Goal: Task Accomplishment & Management: Manage account settings

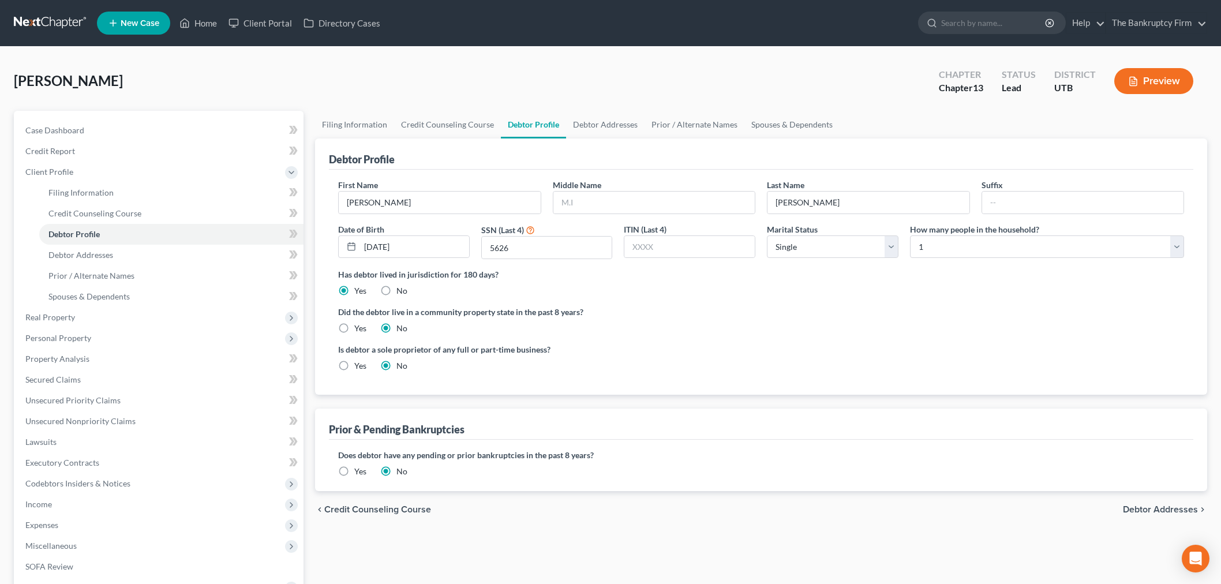
select select "0"
click at [192, 24] on link "Home" at bounding box center [198, 23] width 49 height 21
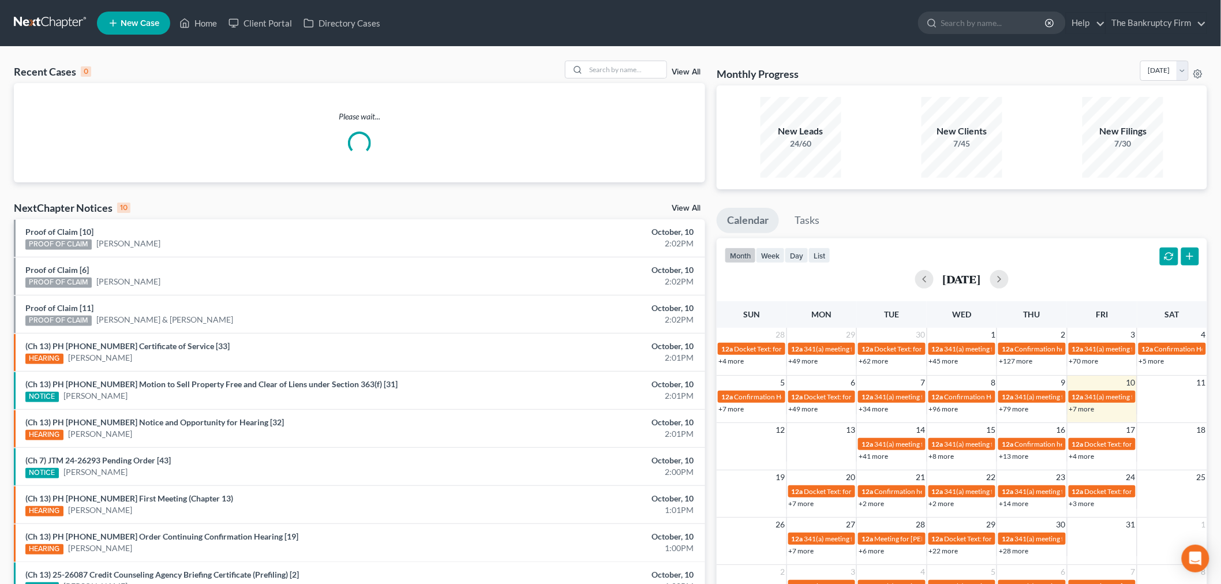
click at [688, 74] on link "View All" at bounding box center [686, 72] width 29 height 8
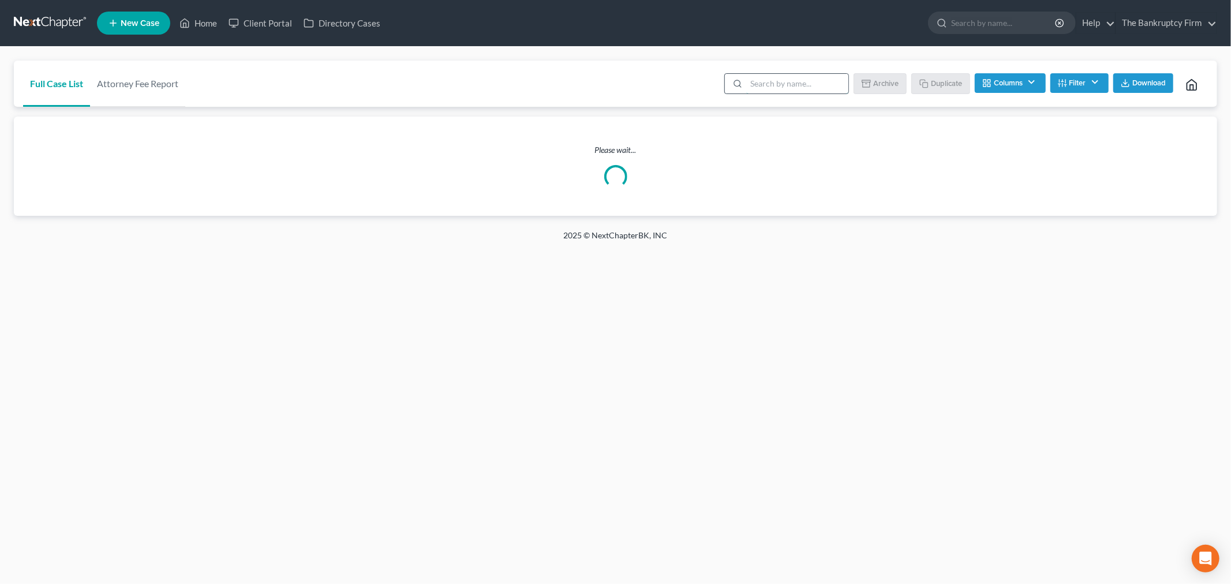
click at [771, 88] on input "search" at bounding box center [797, 84] width 102 height 20
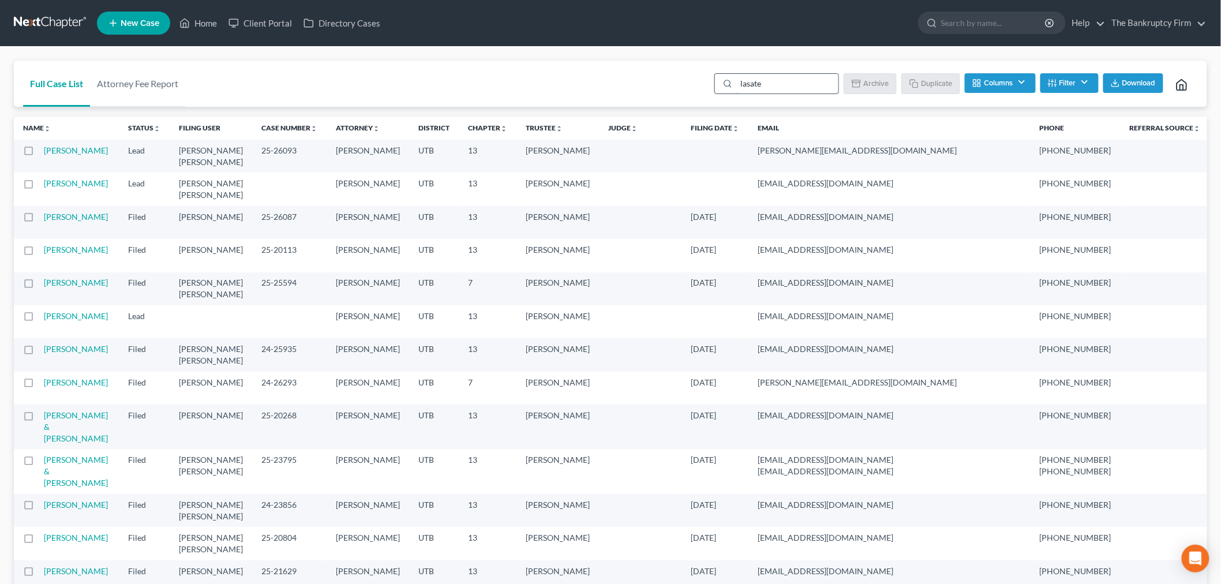
type input "[PERSON_NAME]"
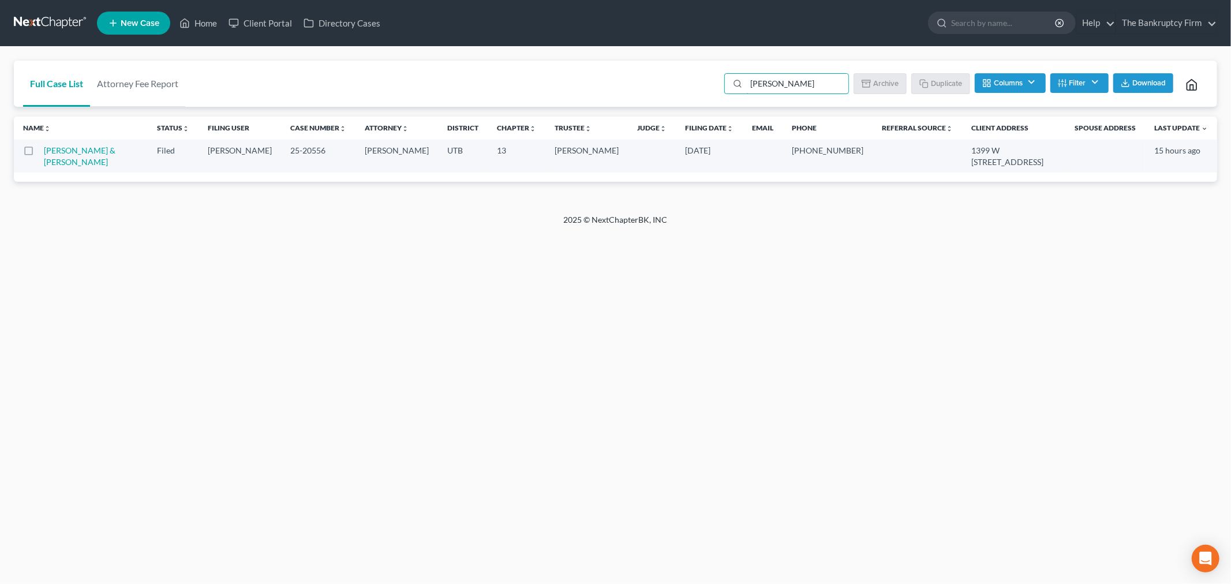
click at [71, 156] on td "[PERSON_NAME] & [PERSON_NAME]" at bounding box center [96, 156] width 104 height 33
click at [71, 153] on link "[PERSON_NAME] & [PERSON_NAME]" at bounding box center [80, 155] width 72 height 21
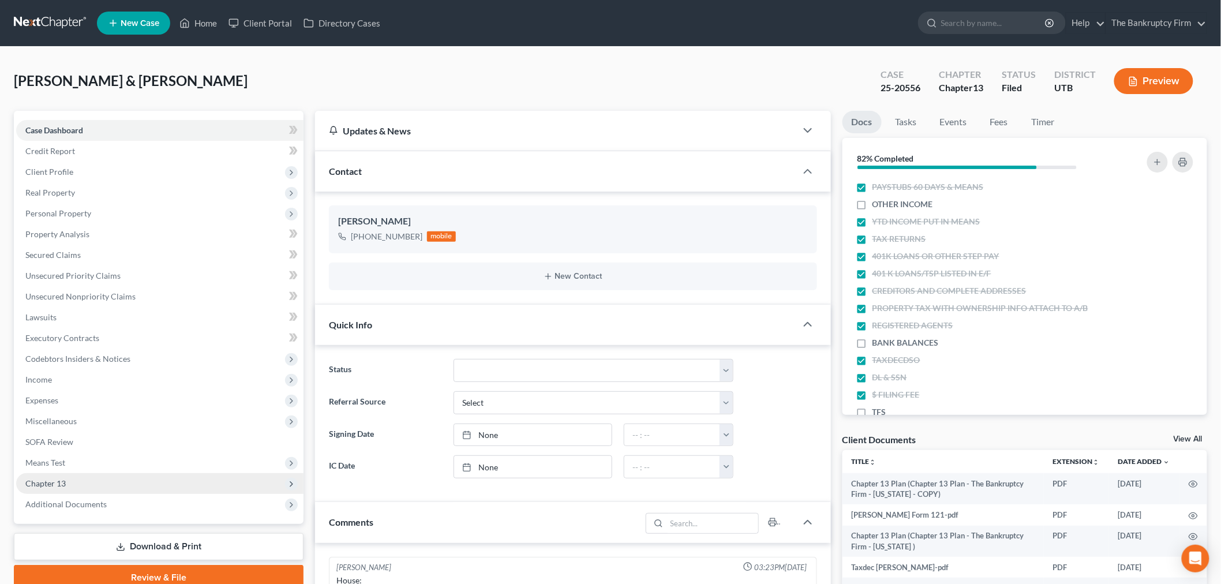
scroll to position [22, 0]
click at [88, 492] on span "Chapter 13" at bounding box center [159, 483] width 287 height 21
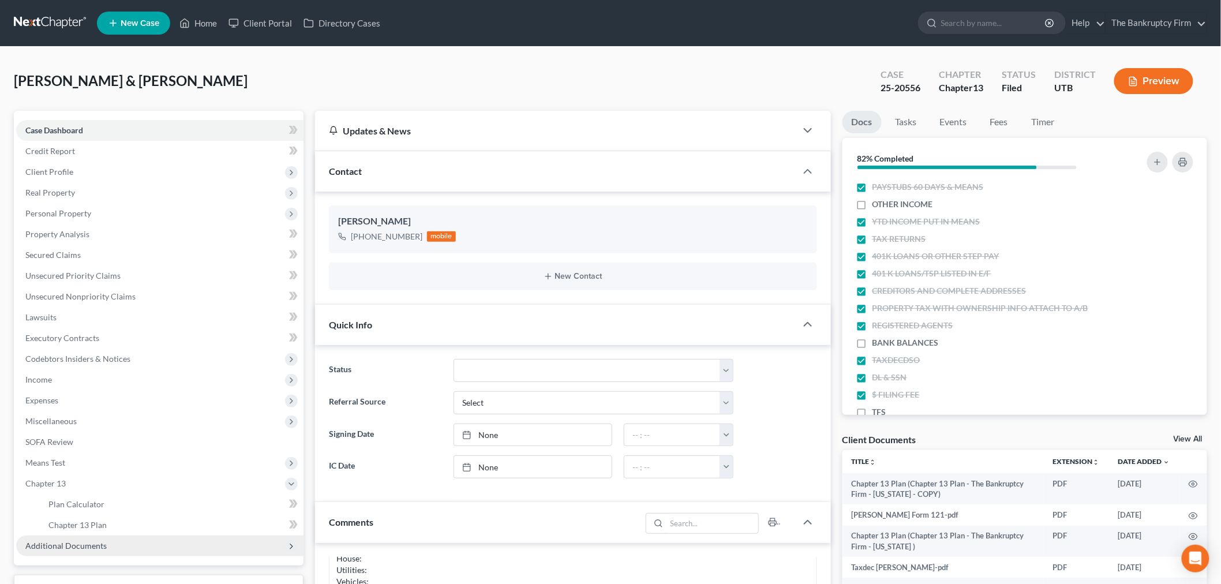
click at [80, 545] on span "Additional Documents" at bounding box center [65, 546] width 81 height 10
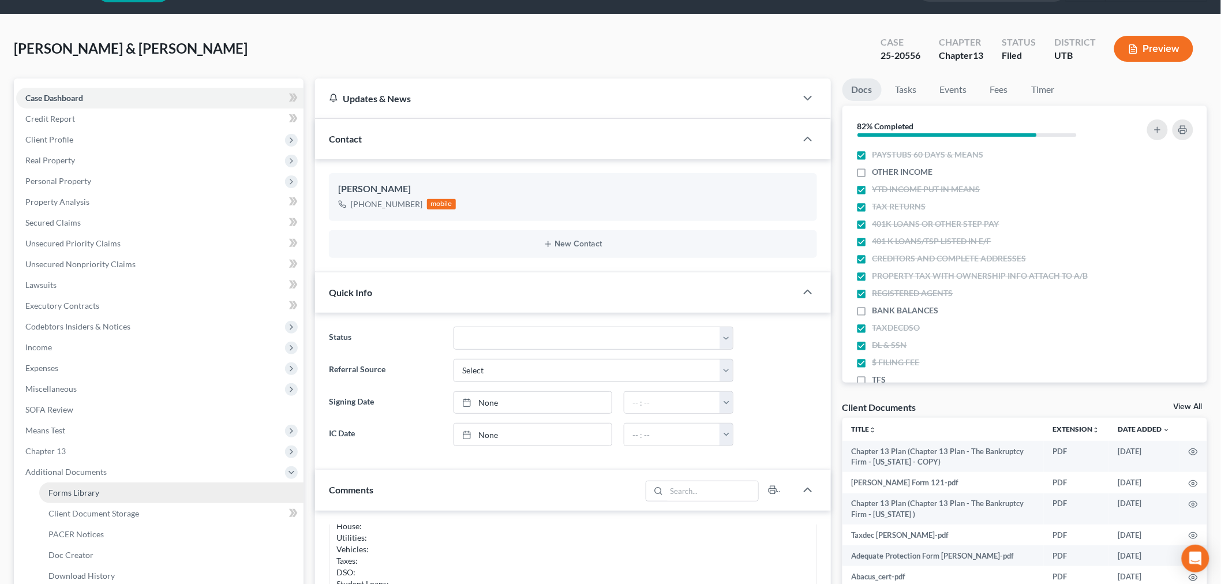
scroll to position [64, 0]
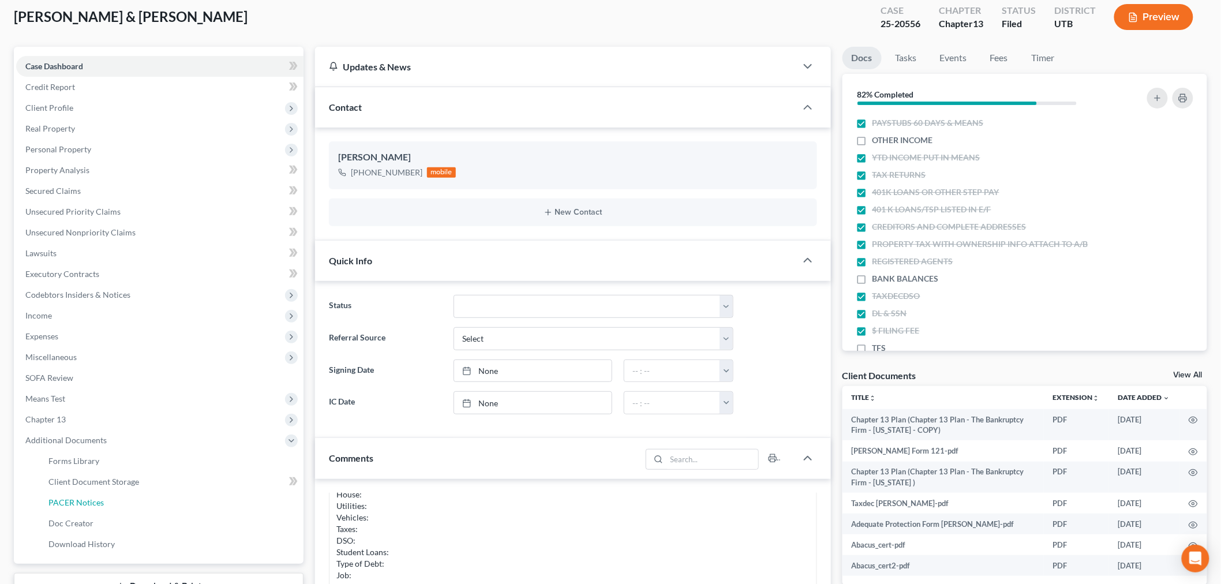
click at [108, 504] on link "PACER Notices" at bounding box center [171, 502] width 264 height 21
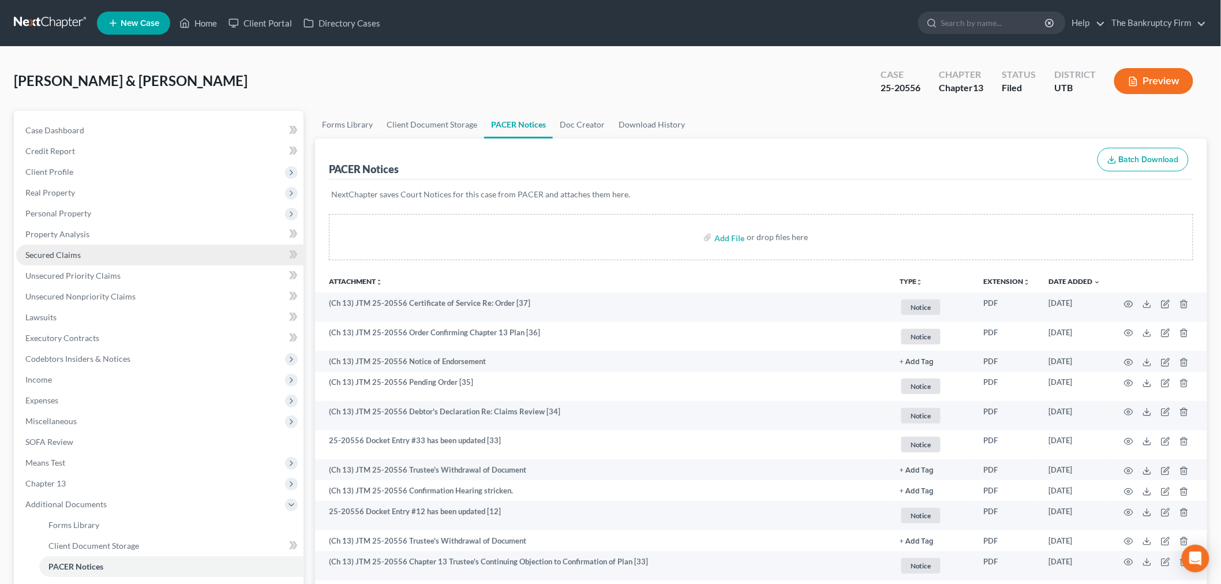
drag, startPoint x: 100, startPoint y: 254, endPoint x: 110, endPoint y: 252, distance: 10.6
click at [100, 254] on link "Secured Claims" at bounding box center [159, 255] width 287 height 21
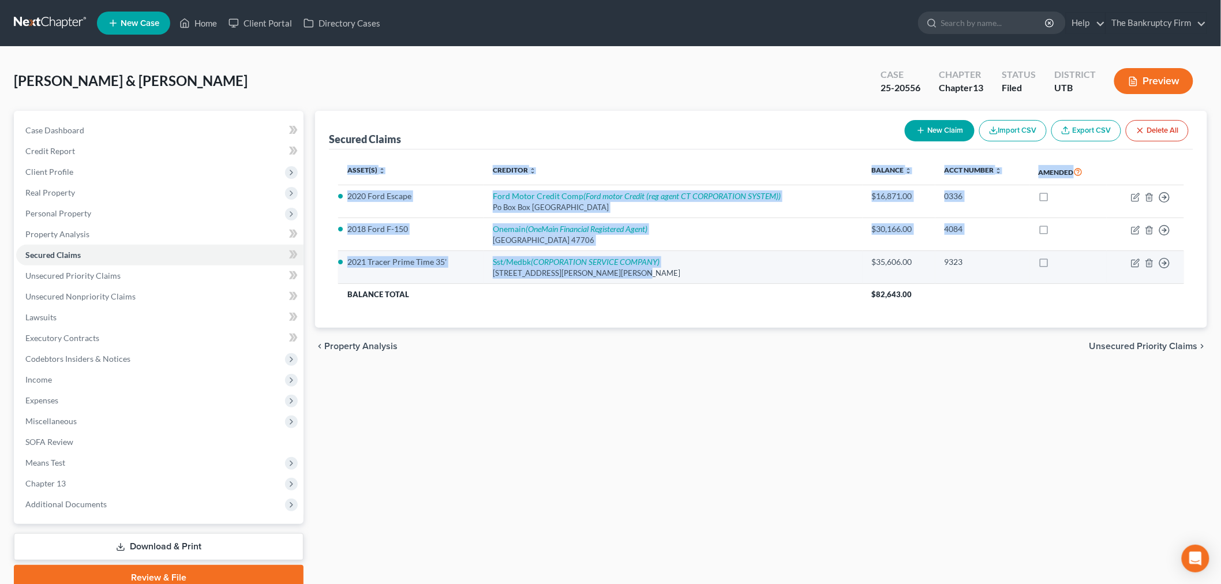
drag, startPoint x: 314, startPoint y: 186, endPoint x: 689, endPoint y: 269, distance: 384.8
click at [689, 269] on div "Secured Claims New Claim Import CSV Export CSV Delete All Asset(s) expand_more …" at bounding box center [760, 350] width 903 height 479
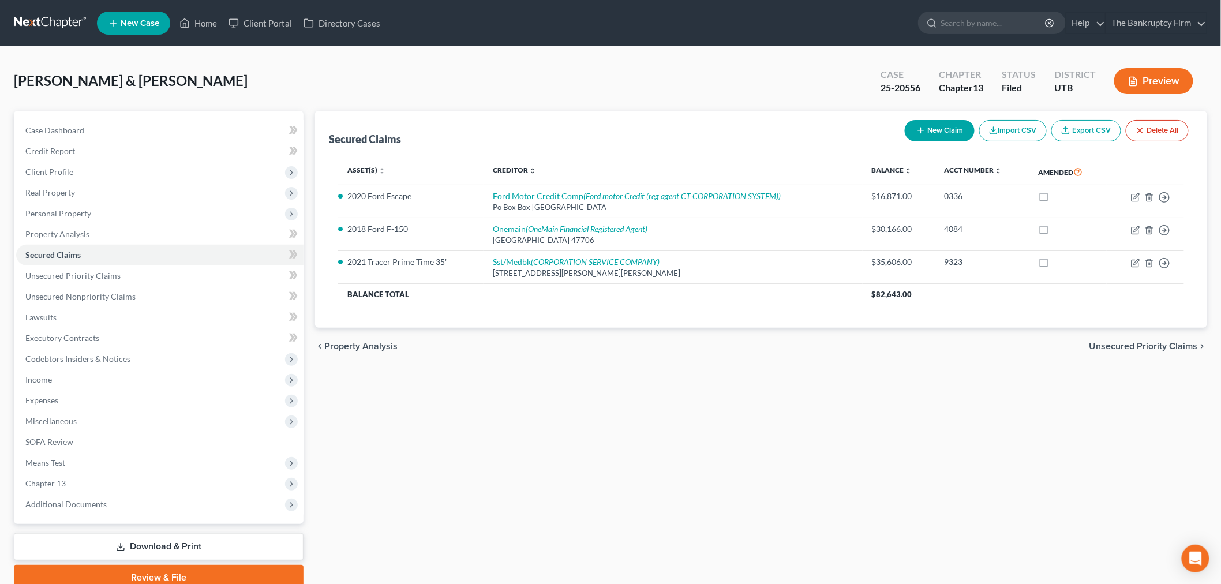
click at [768, 362] on div "chevron_left Property Analysis Unsecured Priority Claims chevron_right" at bounding box center [761, 346] width 892 height 37
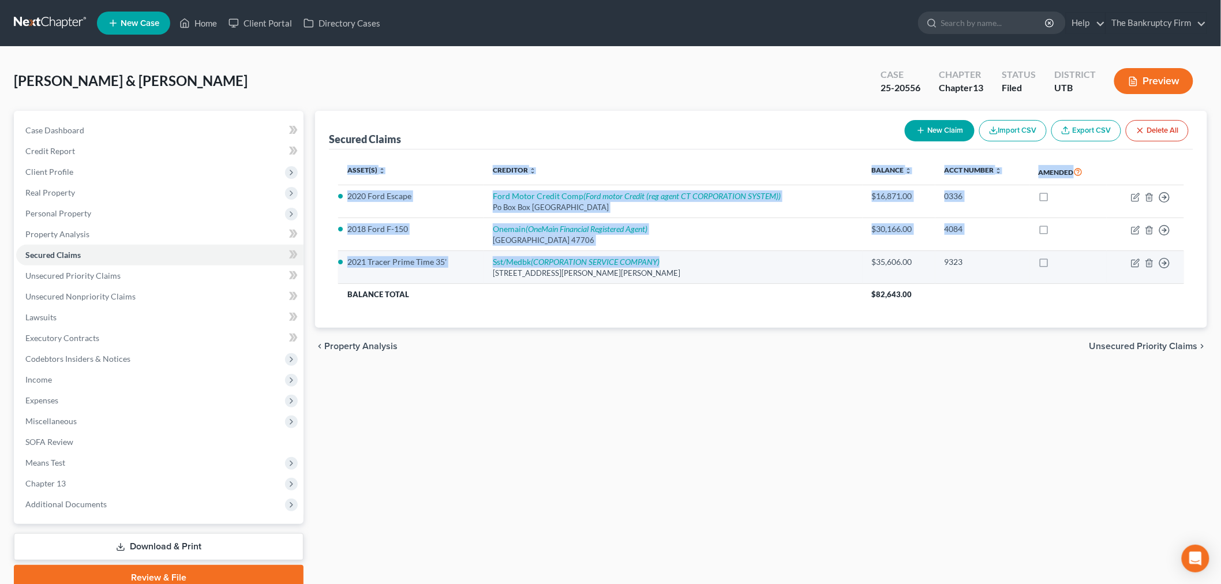
drag, startPoint x: 329, startPoint y: 193, endPoint x: 675, endPoint y: 262, distance: 352.9
click at [675, 262] on div "Asset(s) expand_more expand_less unfold_more Creditor expand_more expand_less u…" at bounding box center [761, 238] width 864 height 179
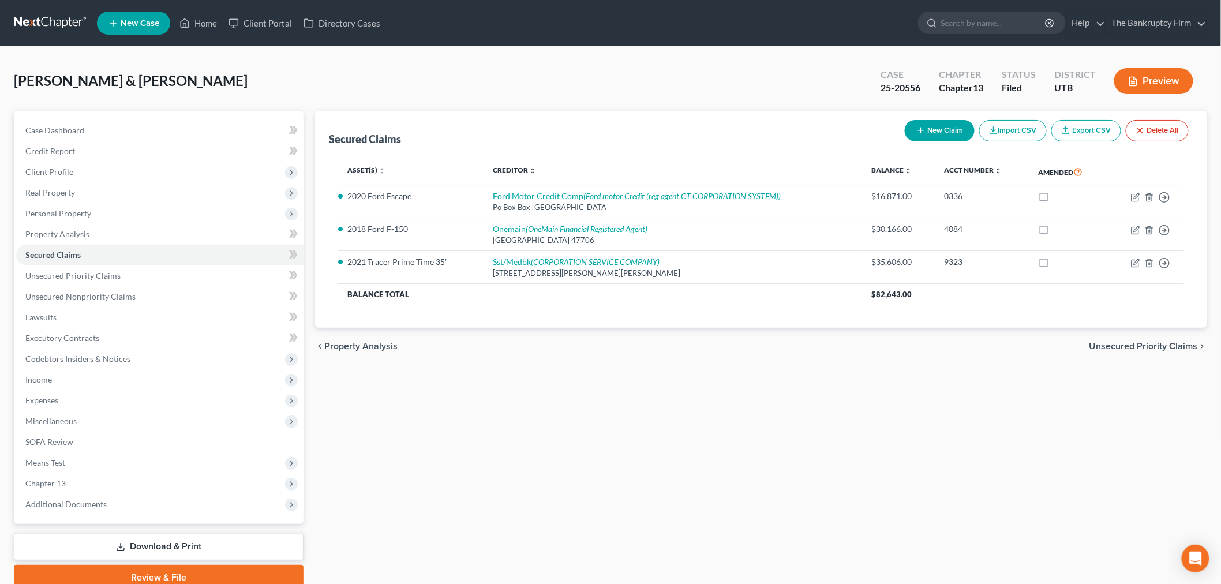
click at [767, 420] on div "Secured Claims New Claim Import CSV Export CSV Delete All Asset(s) expand_more …" at bounding box center [760, 350] width 903 height 479
click at [613, 383] on div "Secured Claims New Claim Import CSV Export CSV Delete All Asset(s) expand_more …" at bounding box center [760, 350] width 903 height 479
click at [110, 280] on link "Unsecured Priority Claims" at bounding box center [159, 275] width 287 height 21
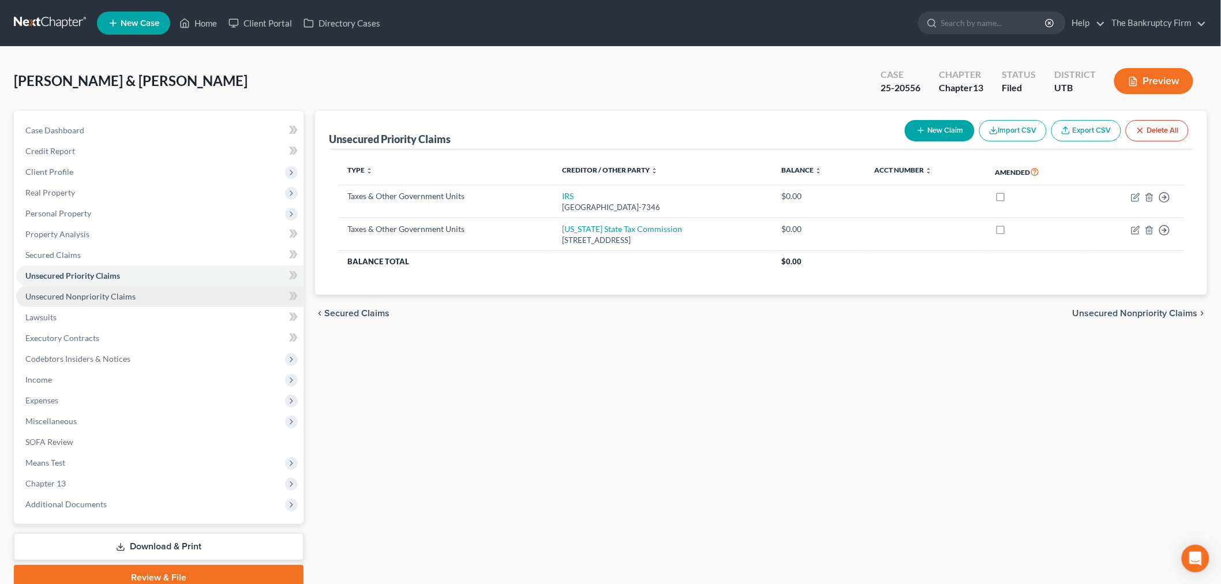
click at [117, 295] on span "Unsecured Nonpriority Claims" at bounding box center [80, 296] width 110 height 10
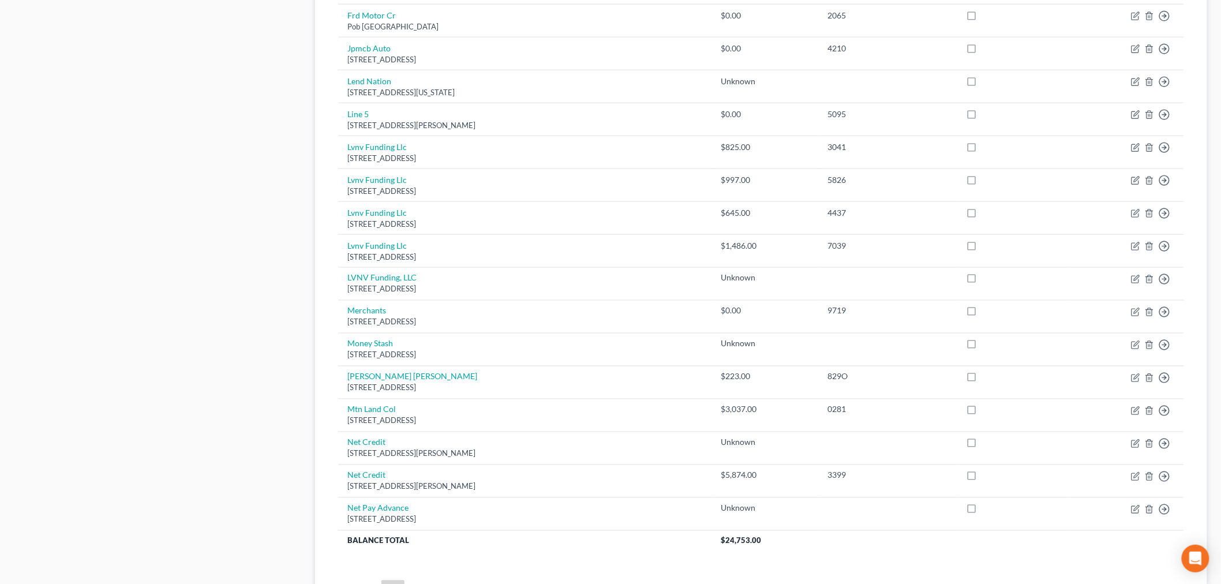
scroll to position [753, 0]
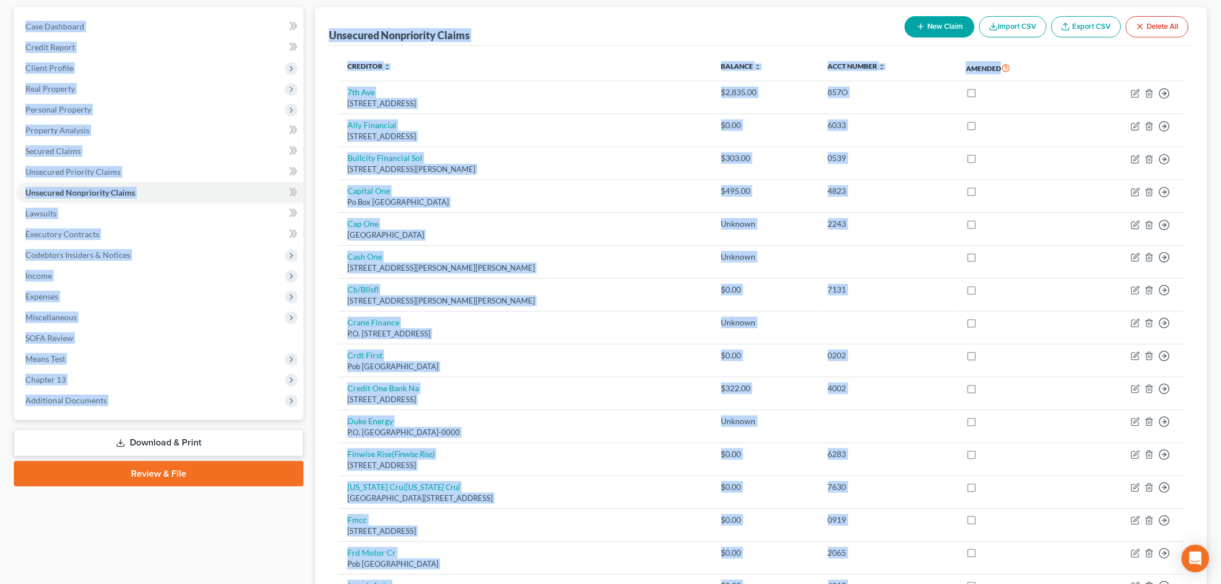
scroll to position [55, 0]
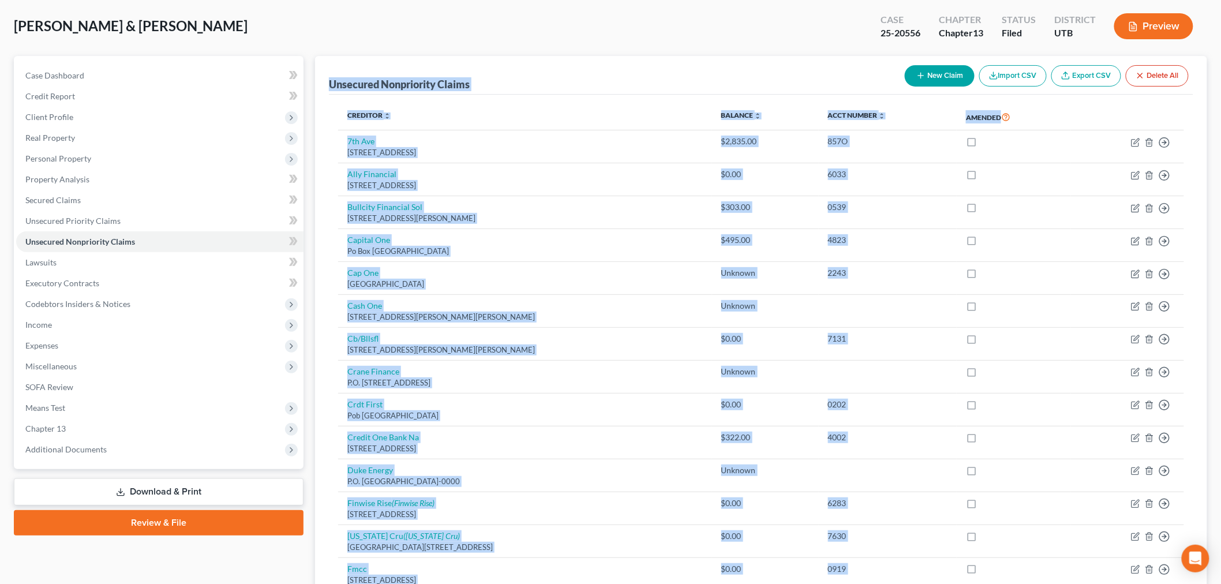
drag, startPoint x: 748, startPoint y: 428, endPoint x: 329, endPoint y: 62, distance: 555.7
click at [113, 200] on link "Secured Claims" at bounding box center [159, 200] width 287 height 21
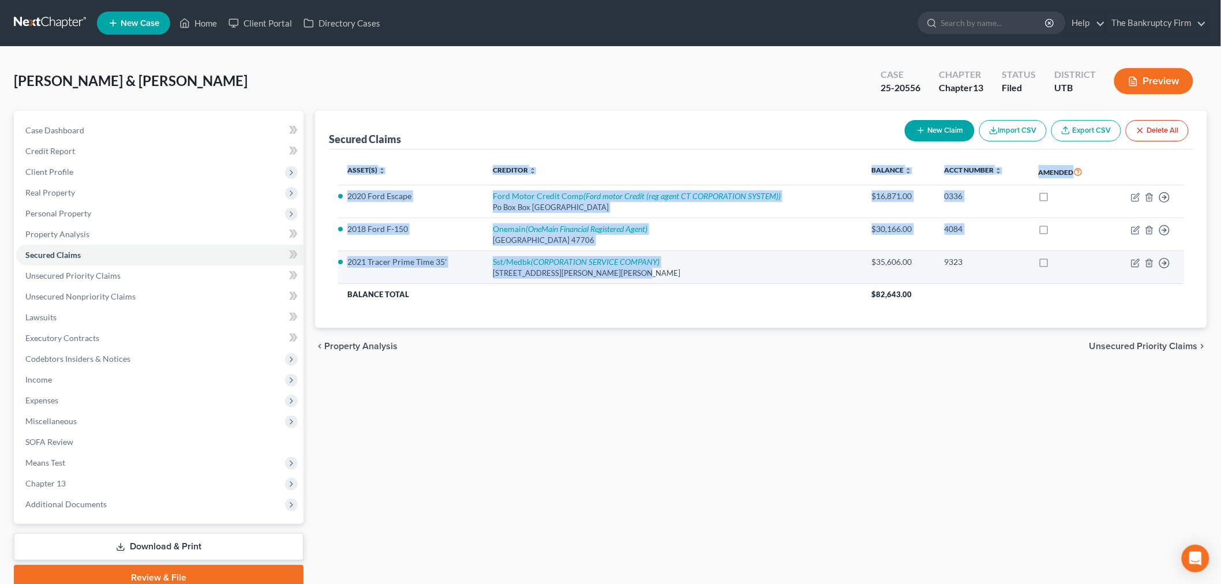
drag, startPoint x: 408, startPoint y: 210, endPoint x: 745, endPoint y: 273, distance: 342.9
click at [745, 273] on div "Secured Claims New Claim Import CSV Export CSV Delete All Asset(s) expand_more …" at bounding box center [761, 220] width 892 height 218
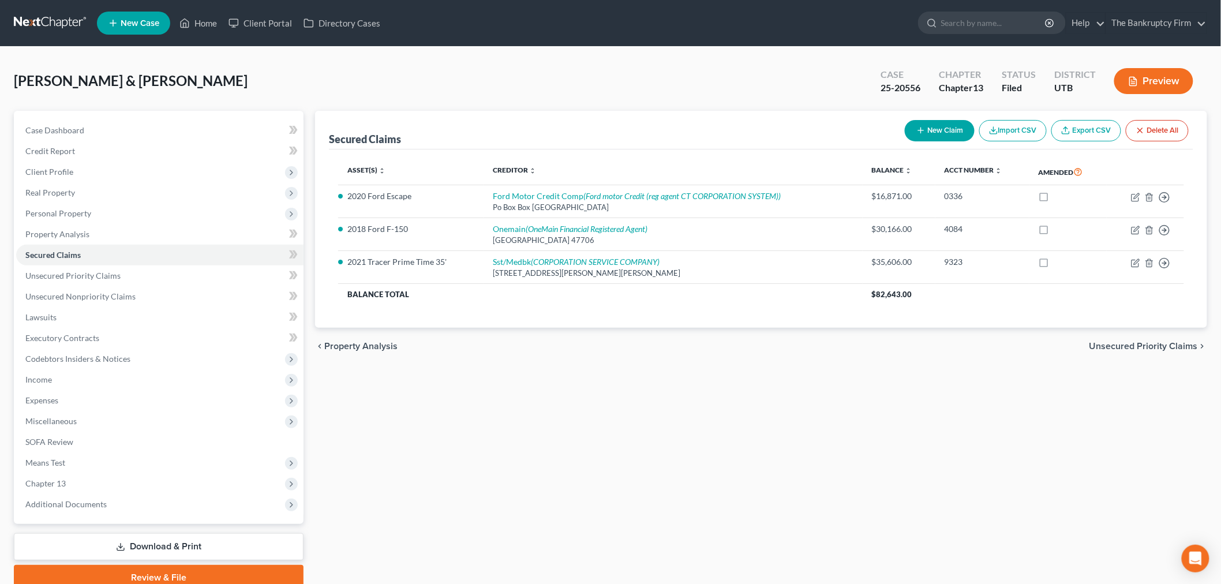
click at [699, 328] on div "chevron_left Property Analysis Unsecured Priority Claims chevron_right" at bounding box center [761, 346] width 892 height 37
drag, startPoint x: 366, startPoint y: 174, endPoint x: 673, endPoint y: 307, distance: 334.1
click at [670, 306] on div "Asset(s) expand_more expand_less unfold_more Creditor expand_more expand_less u…" at bounding box center [761, 238] width 864 height 179
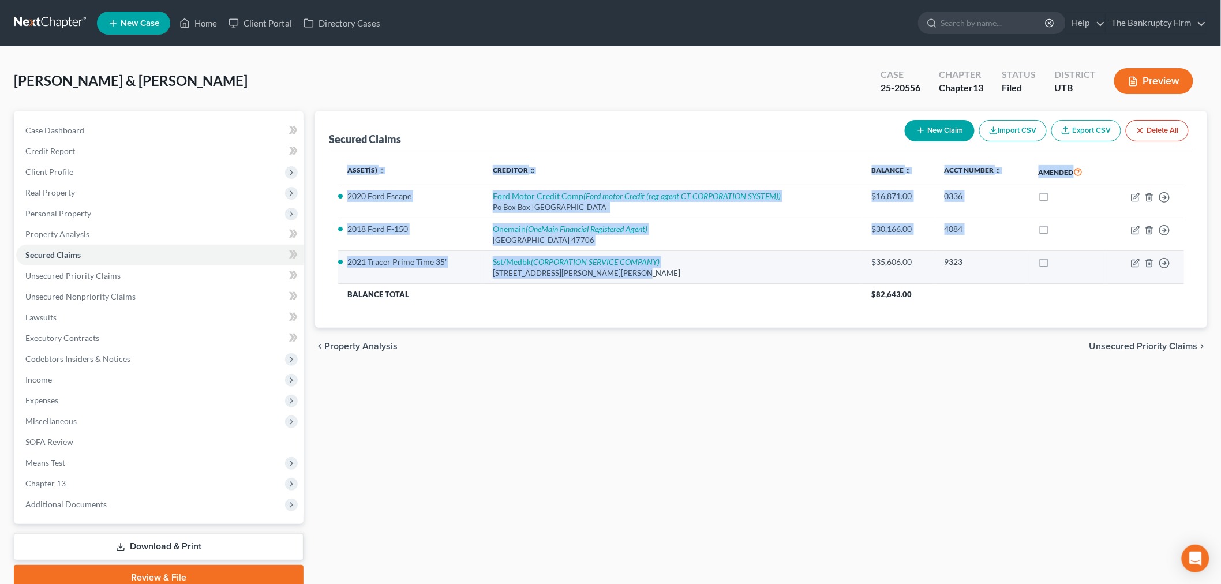
drag, startPoint x: 744, startPoint y: 312, endPoint x: 652, endPoint y: 282, distance: 97.1
click at [652, 282] on div "Asset(s) expand_more expand_less unfold_more Creditor expand_more expand_less u…" at bounding box center [761, 238] width 864 height 179
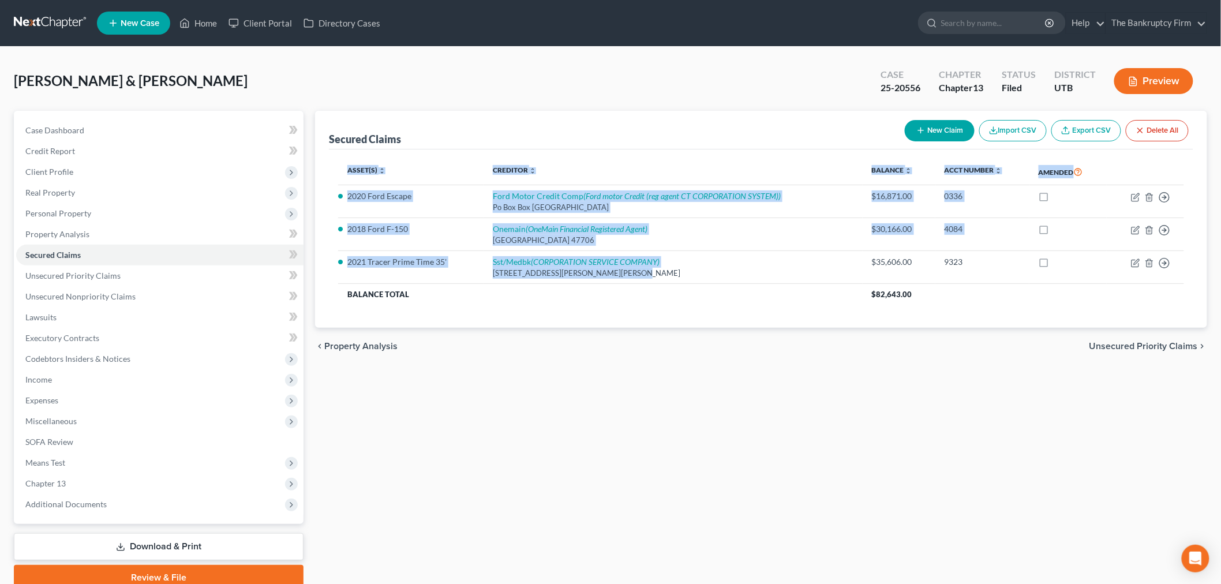
click at [678, 320] on div "Asset(s) expand_more expand_less unfold_more Creditor expand_more expand_less u…" at bounding box center [761, 238] width 864 height 179
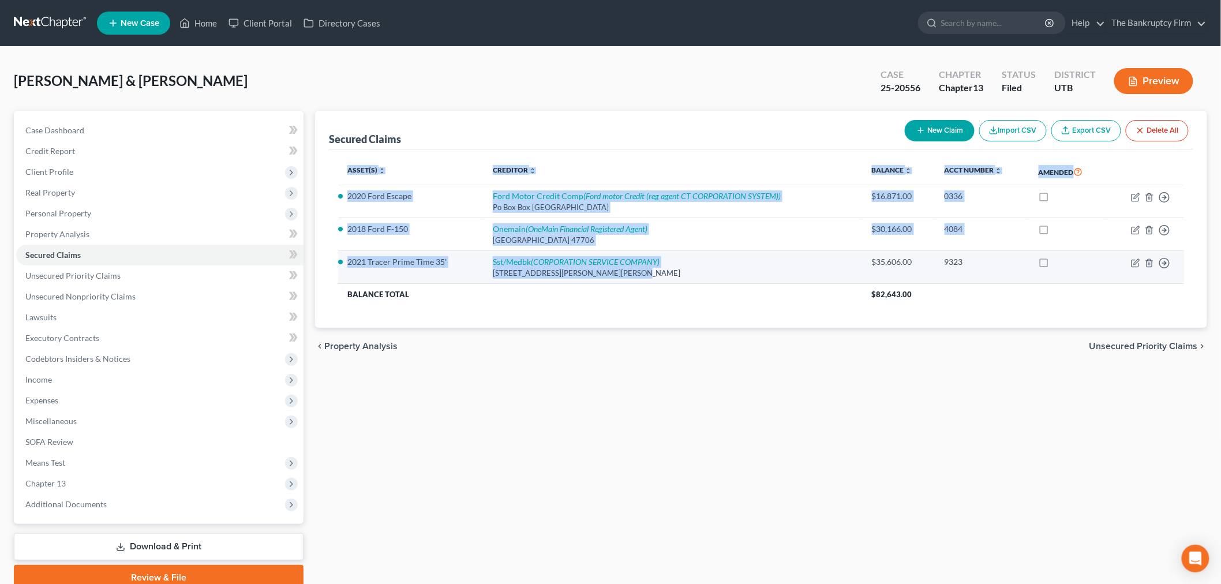
drag, startPoint x: 434, startPoint y: 188, endPoint x: 642, endPoint y: 277, distance: 225.6
click at [642, 277] on div "Asset(s) expand_more expand_less unfold_more Creditor expand_more expand_less u…" at bounding box center [761, 238] width 864 height 179
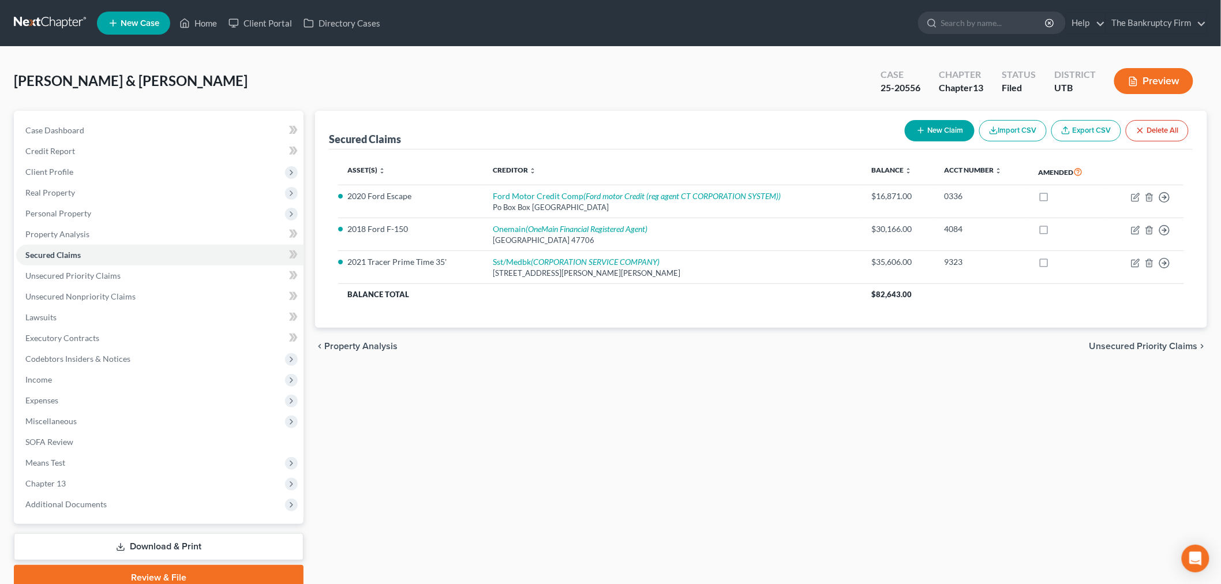
click at [687, 341] on div "chevron_left Property Analysis Unsecured Priority Claims chevron_right" at bounding box center [761, 346] width 892 height 37
drag, startPoint x: 769, startPoint y: 126, endPoint x: 773, endPoint y: 17, distance: 108.5
click at [767, 119] on div "Secured Claims New Claim Import CSV Export CSV Delete All" at bounding box center [761, 130] width 864 height 39
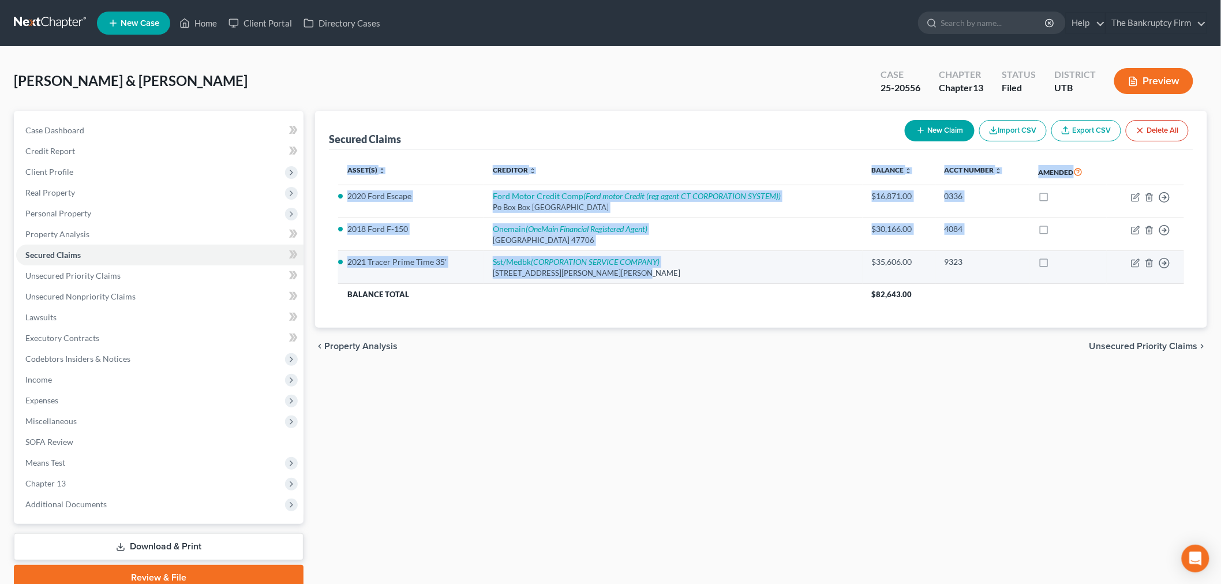
drag, startPoint x: 321, startPoint y: 179, endPoint x: 700, endPoint y: 276, distance: 391.2
click at [700, 276] on div "Secured Claims New Claim Import CSV Export CSV Delete All Asset(s) expand_more …" at bounding box center [761, 220] width 892 height 218
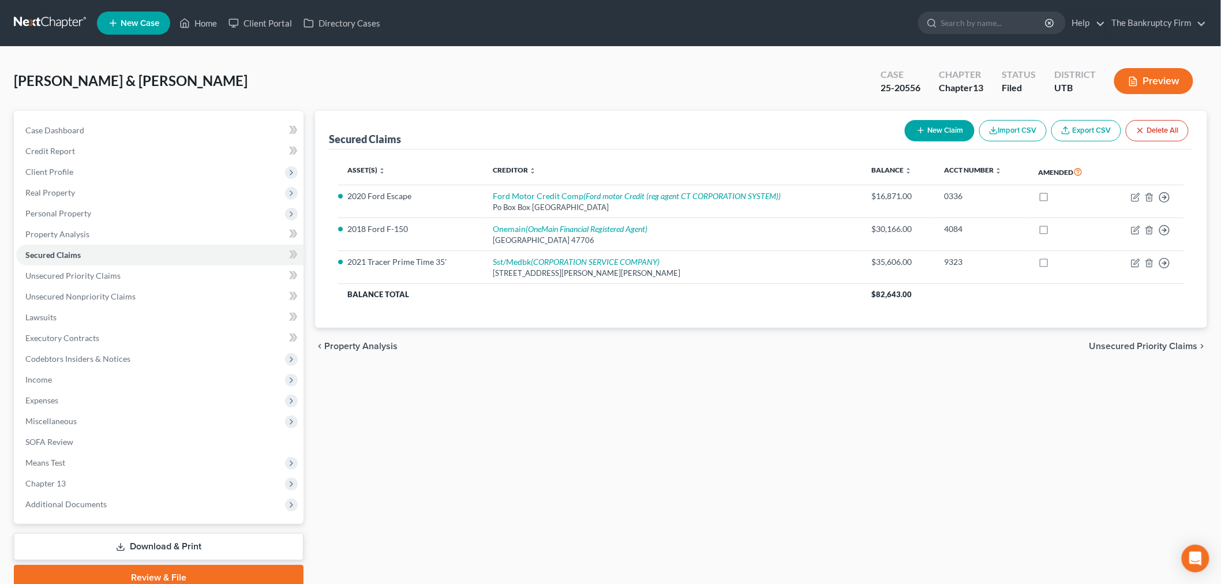
click at [722, 392] on div "Secured Claims New Claim Import CSV Export CSV Delete All Asset(s) expand_more …" at bounding box center [760, 350] width 903 height 479
click at [170, 294] on link "Unsecured Nonpriority Claims" at bounding box center [159, 296] width 287 height 21
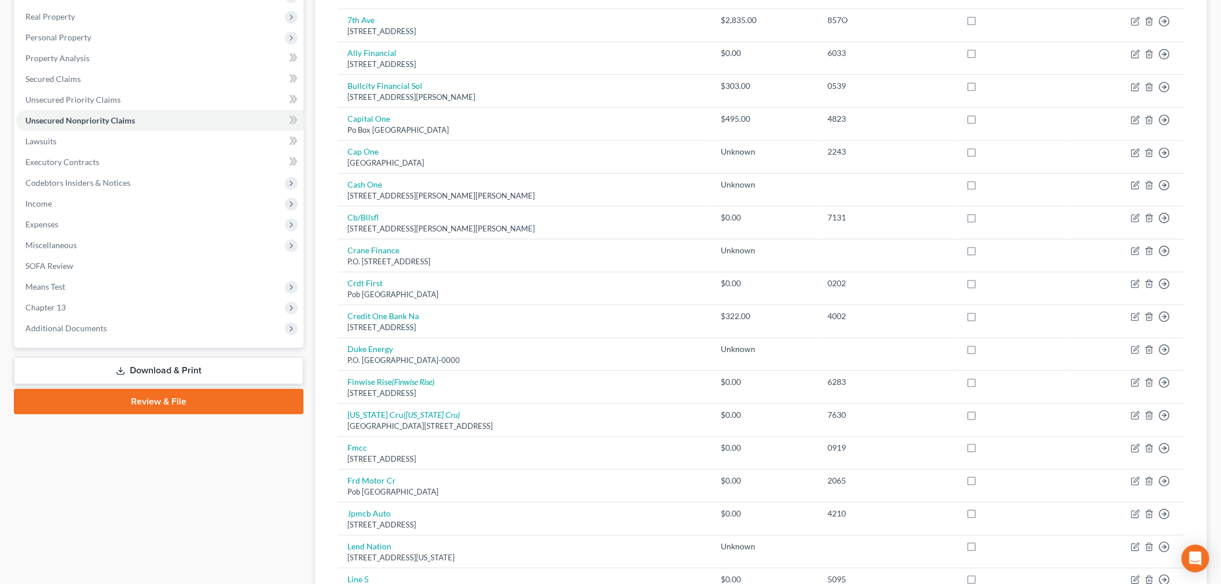
scroll to position [48, 0]
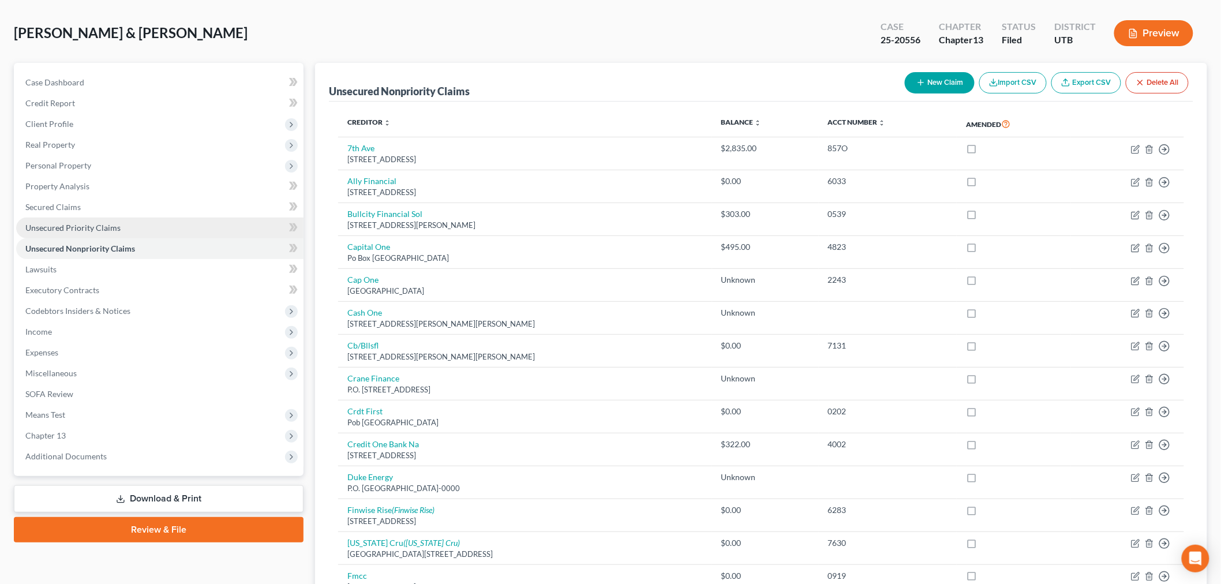
click at [106, 229] on span "Unsecured Priority Claims" at bounding box center [72, 228] width 95 height 10
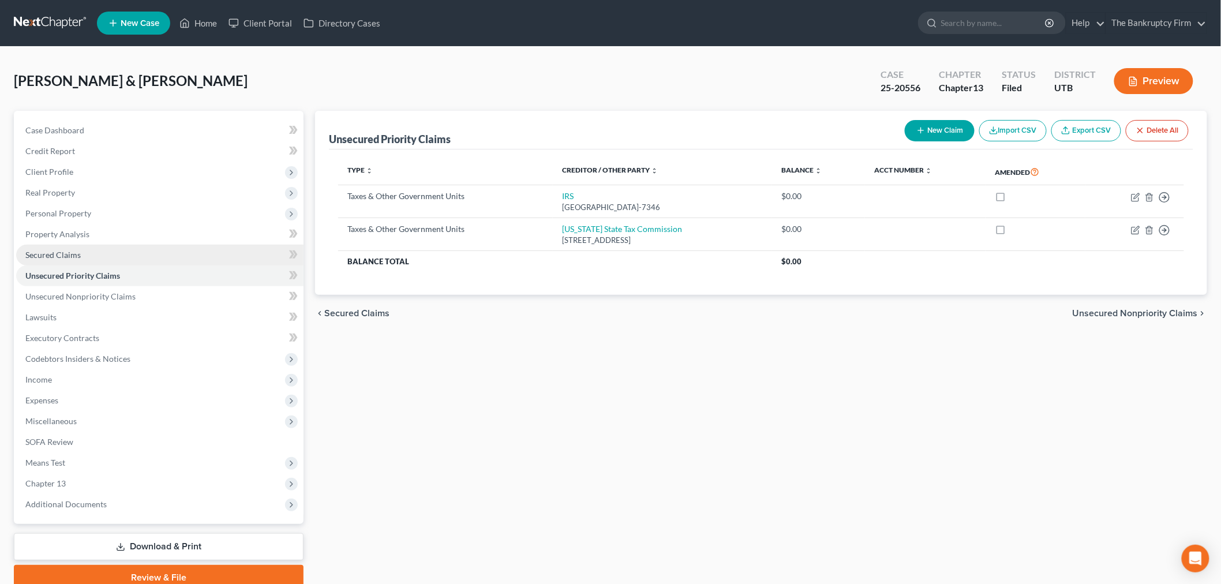
click at [114, 257] on link "Secured Claims" at bounding box center [159, 255] width 287 height 21
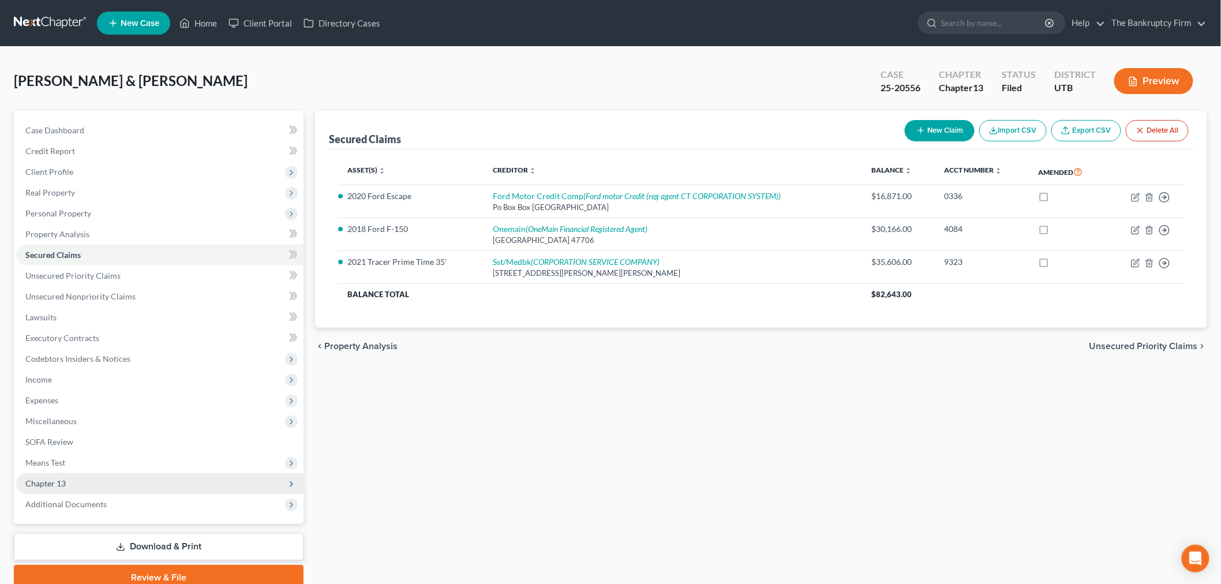
click at [204, 473] on span "Chapter 13" at bounding box center [159, 483] width 287 height 21
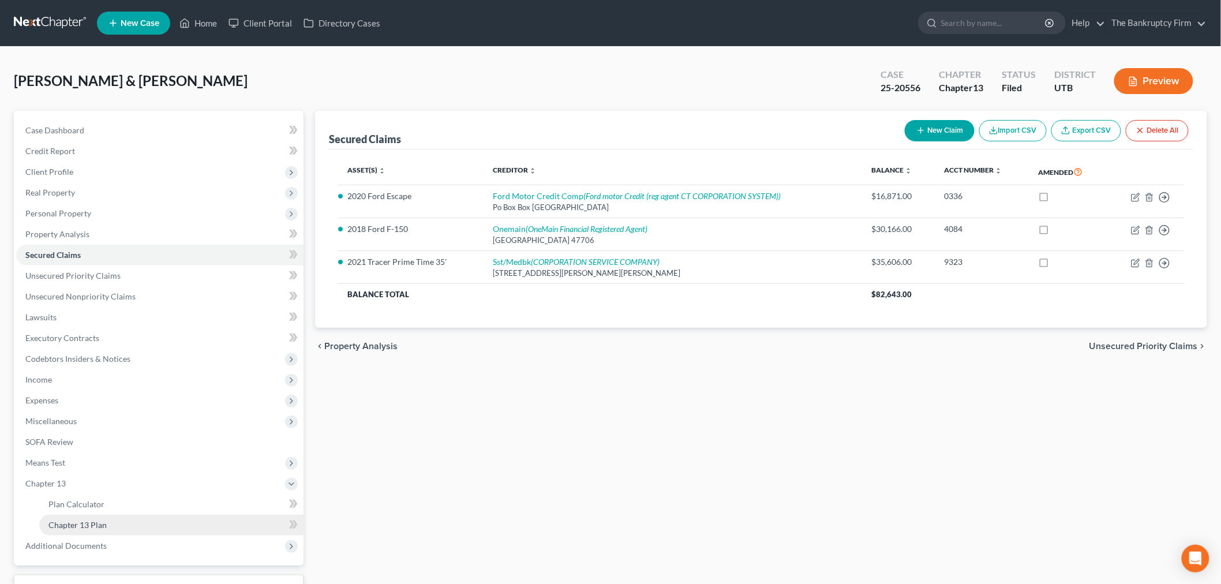
click at [123, 518] on link "Chapter 13 Plan" at bounding box center [171, 525] width 264 height 21
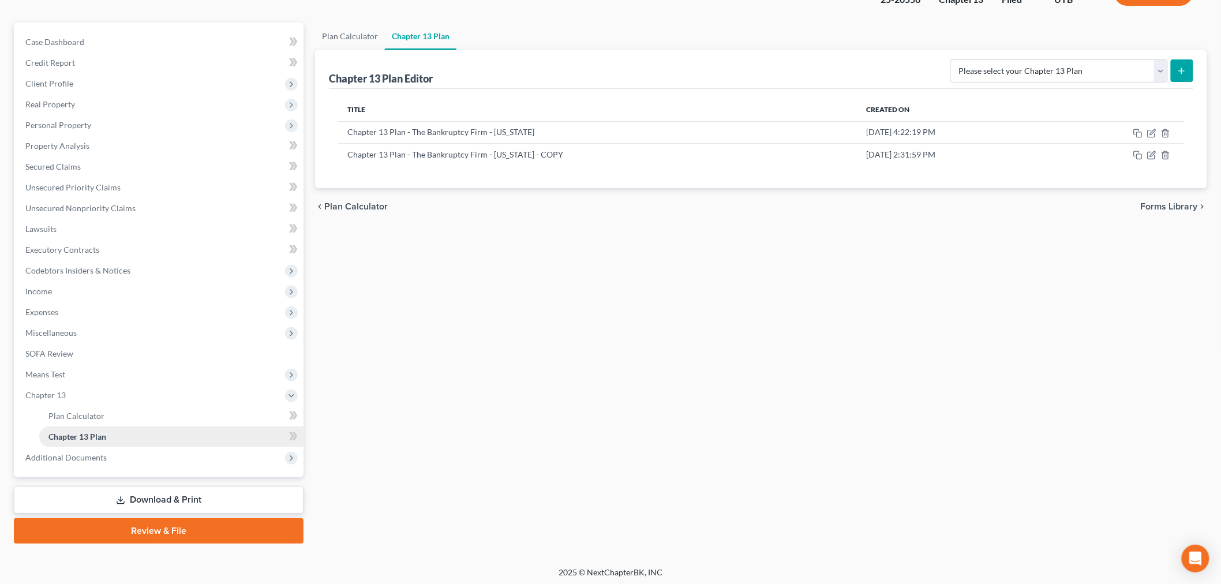
scroll to position [90, 0]
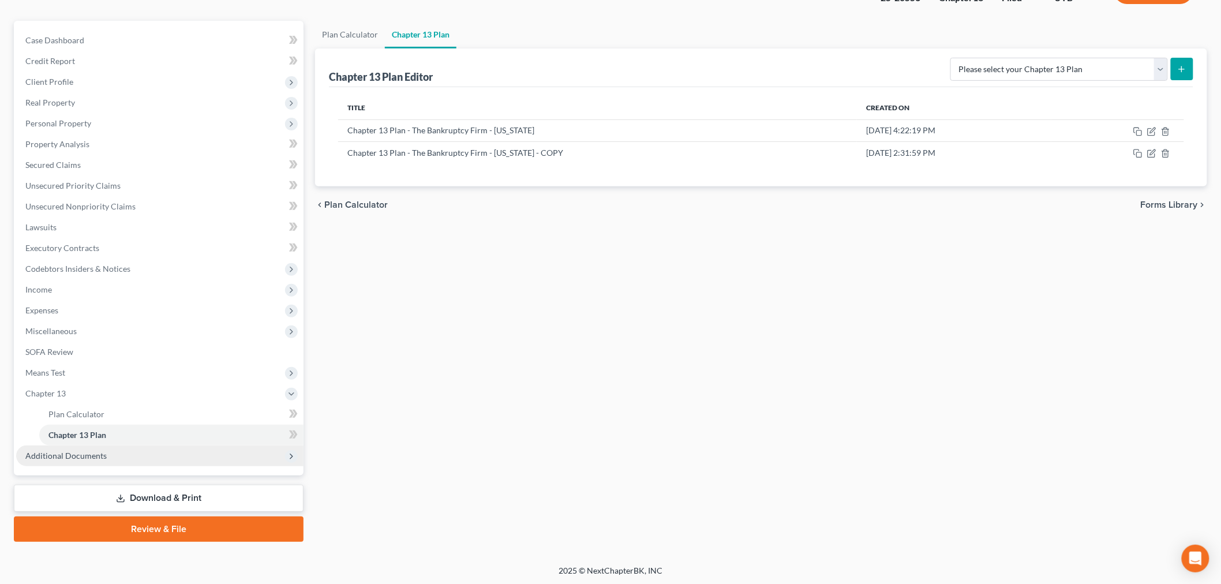
click at [145, 455] on span "Additional Documents" at bounding box center [159, 455] width 287 height 21
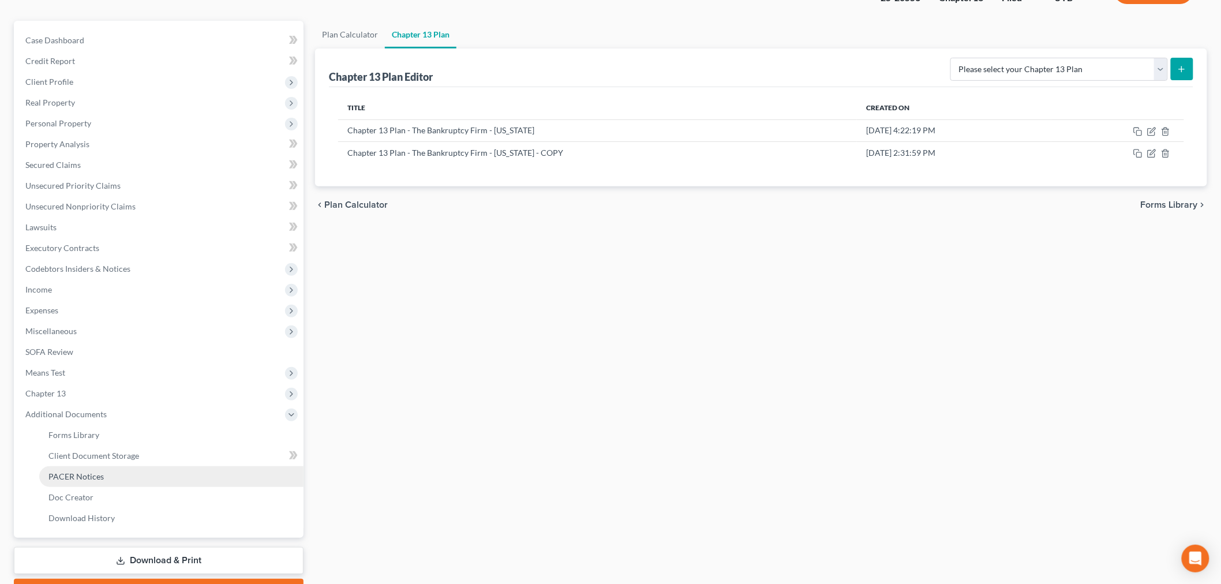
click at [125, 478] on link "PACER Notices" at bounding box center [171, 476] width 264 height 21
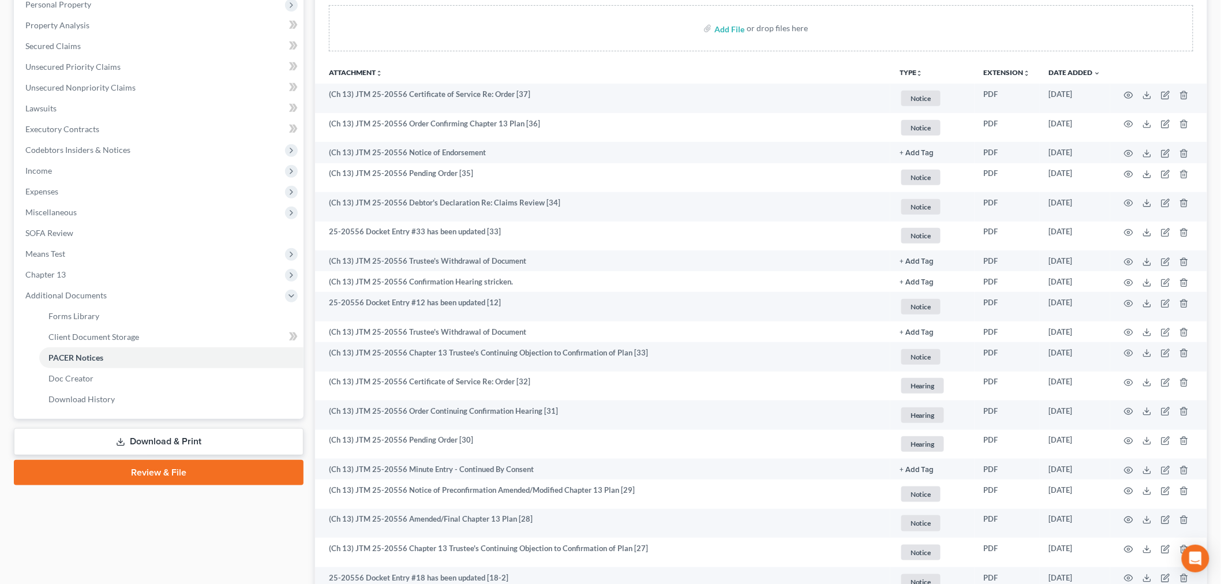
scroll to position [88, 0]
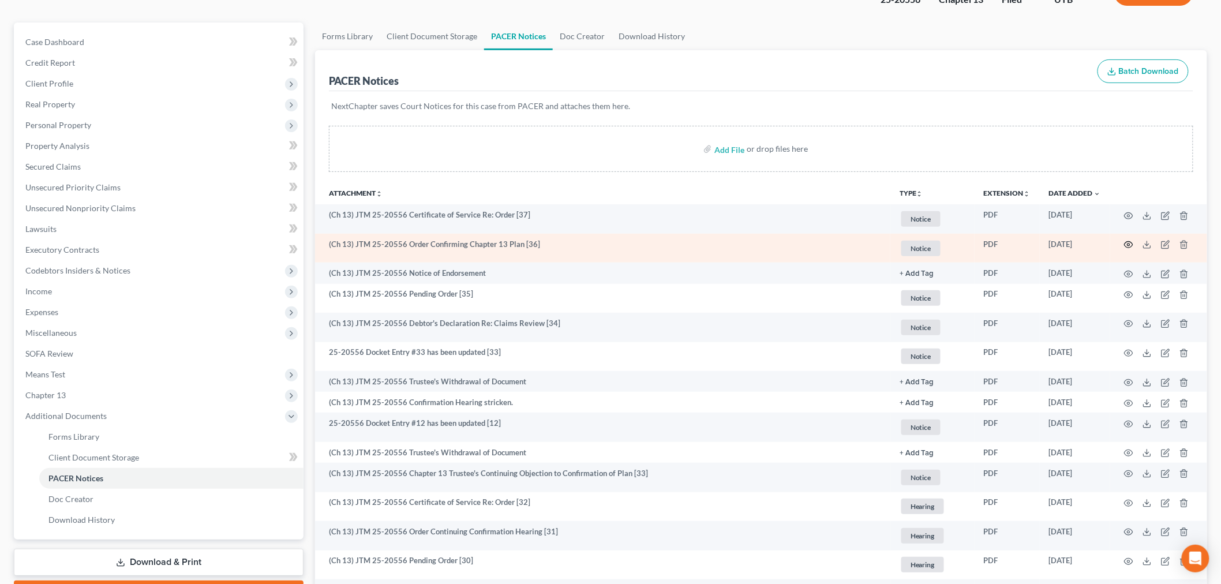
click at [1126, 243] on icon "button" at bounding box center [1128, 245] width 9 height 6
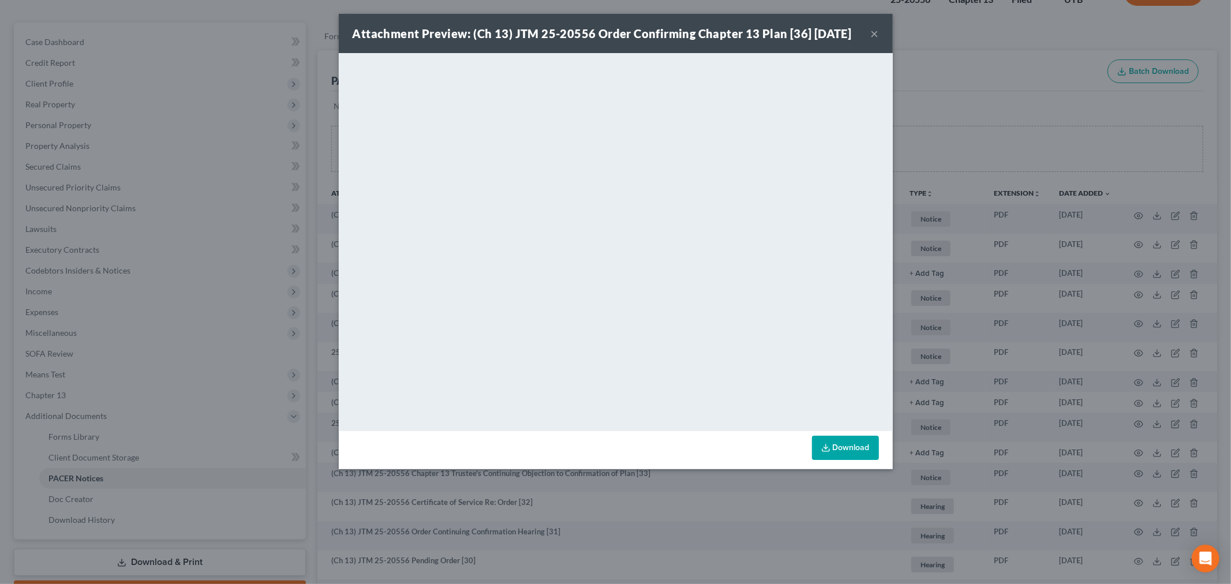
click at [852, 40] on div "Attachment Preview: (Ch 13) JTM 25-20556 Order Confirming Chapter 13 Plan [36] …" at bounding box center [602, 33] width 499 height 16
click at [872, 40] on button "×" at bounding box center [875, 34] width 8 height 14
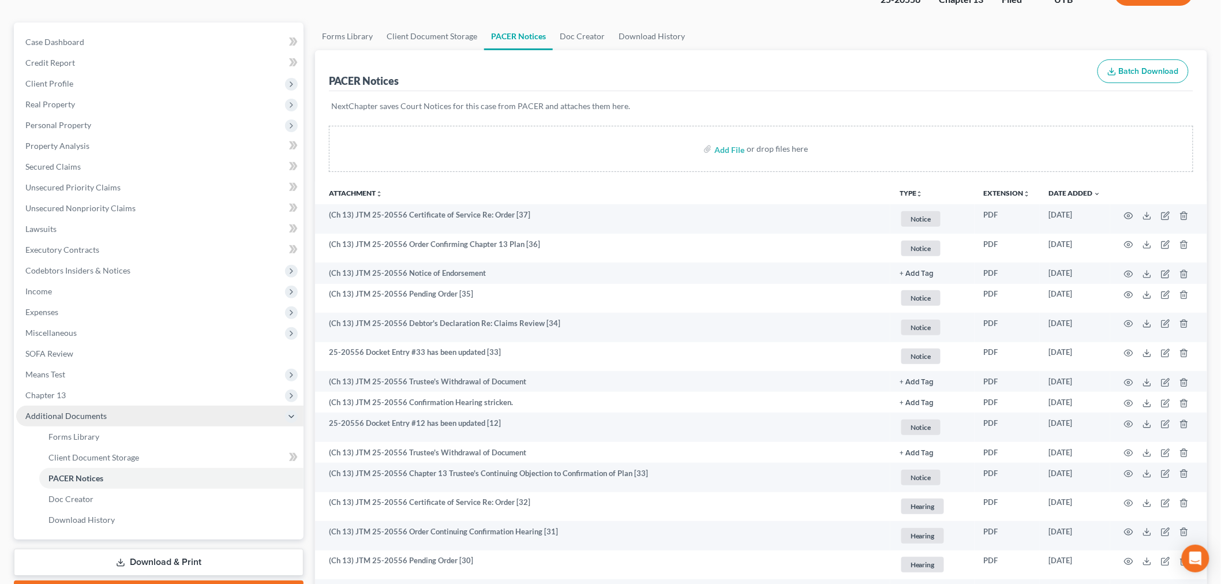
click at [96, 406] on span "Additional Documents" at bounding box center [159, 416] width 287 height 21
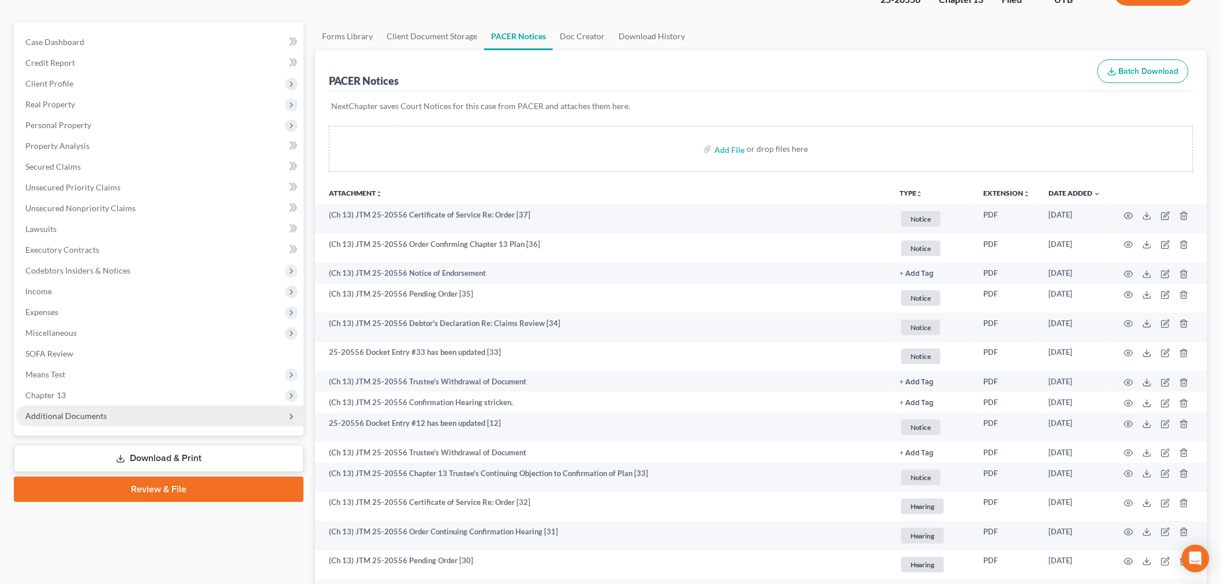
click at [95, 406] on span "Additional Documents" at bounding box center [159, 416] width 287 height 21
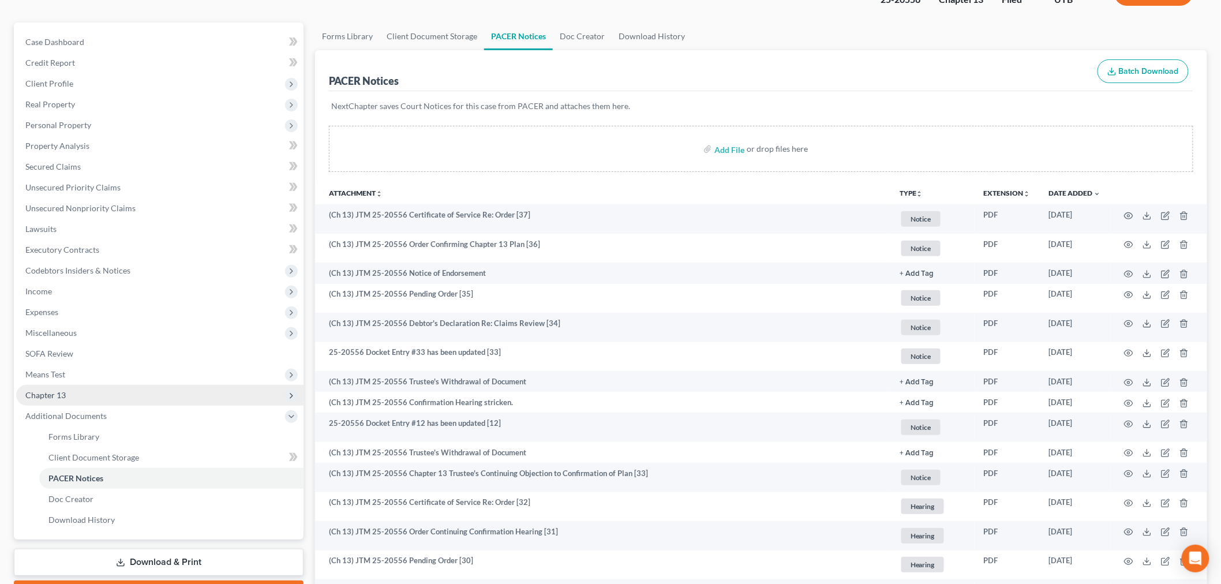
click at [125, 391] on span "Chapter 13" at bounding box center [159, 395] width 287 height 21
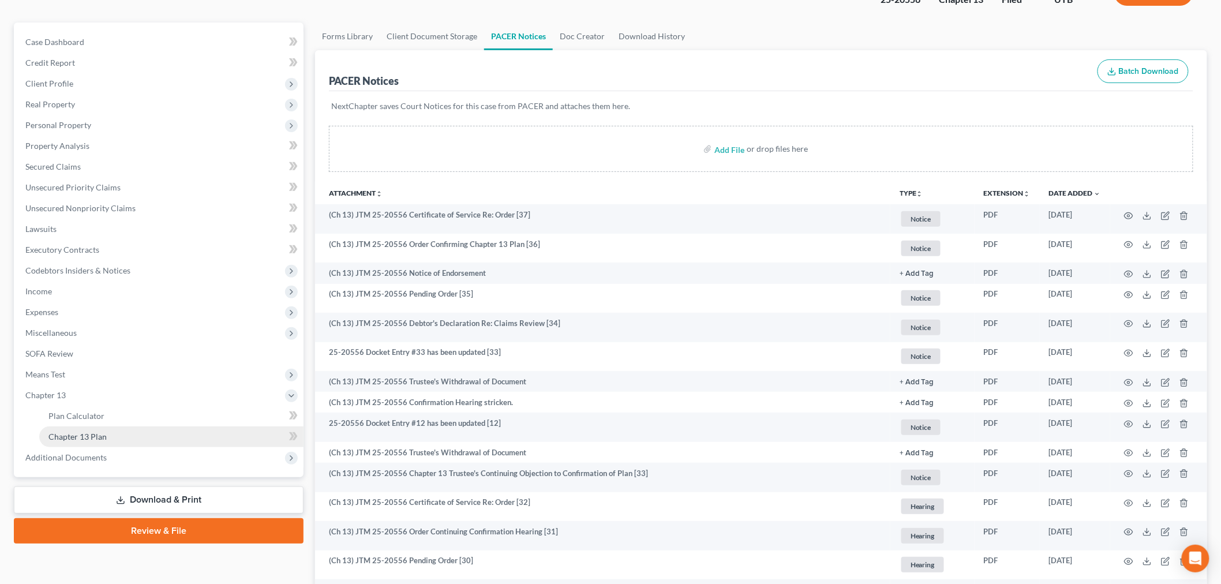
click at [140, 429] on link "Chapter 13 Plan" at bounding box center [171, 436] width 264 height 21
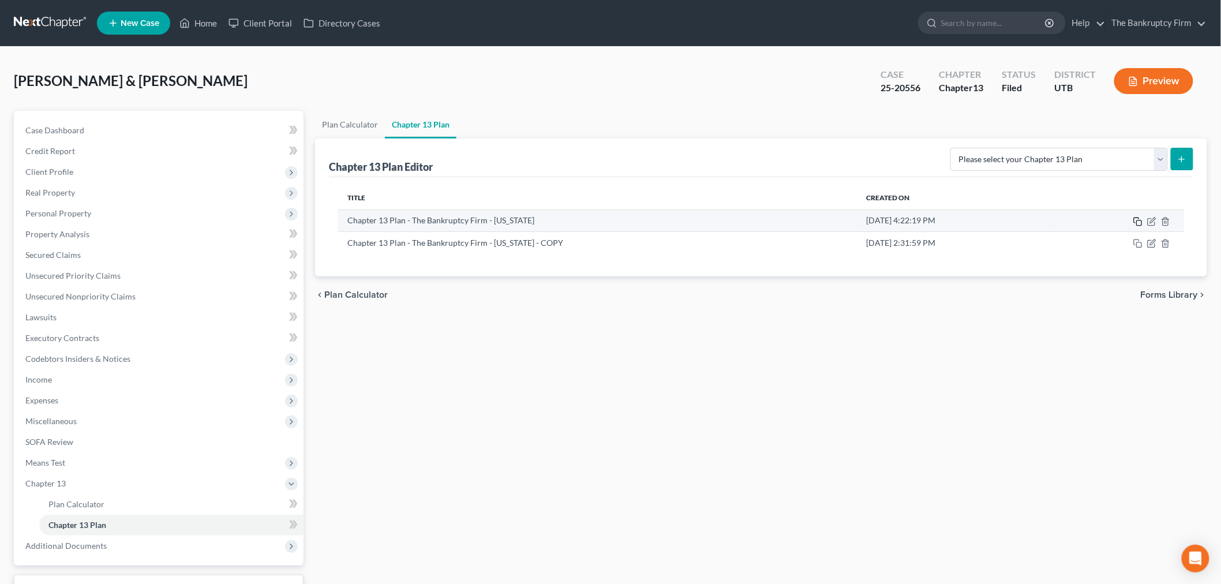
click at [1135, 220] on icon "button" at bounding box center [1137, 221] width 9 height 9
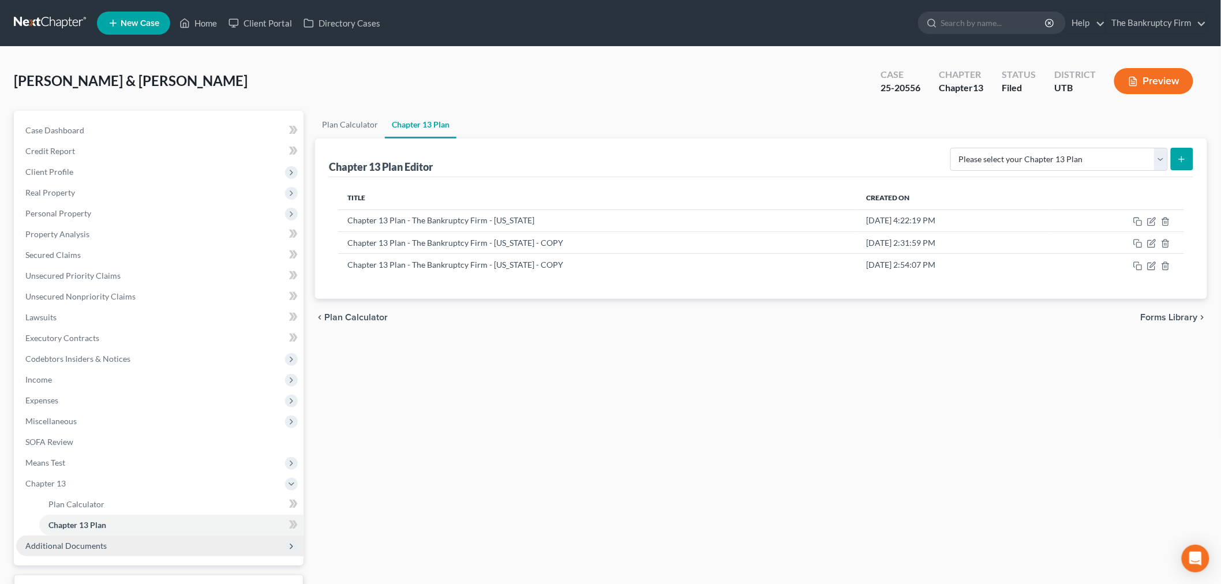
click at [133, 551] on span "Additional Documents" at bounding box center [159, 545] width 287 height 21
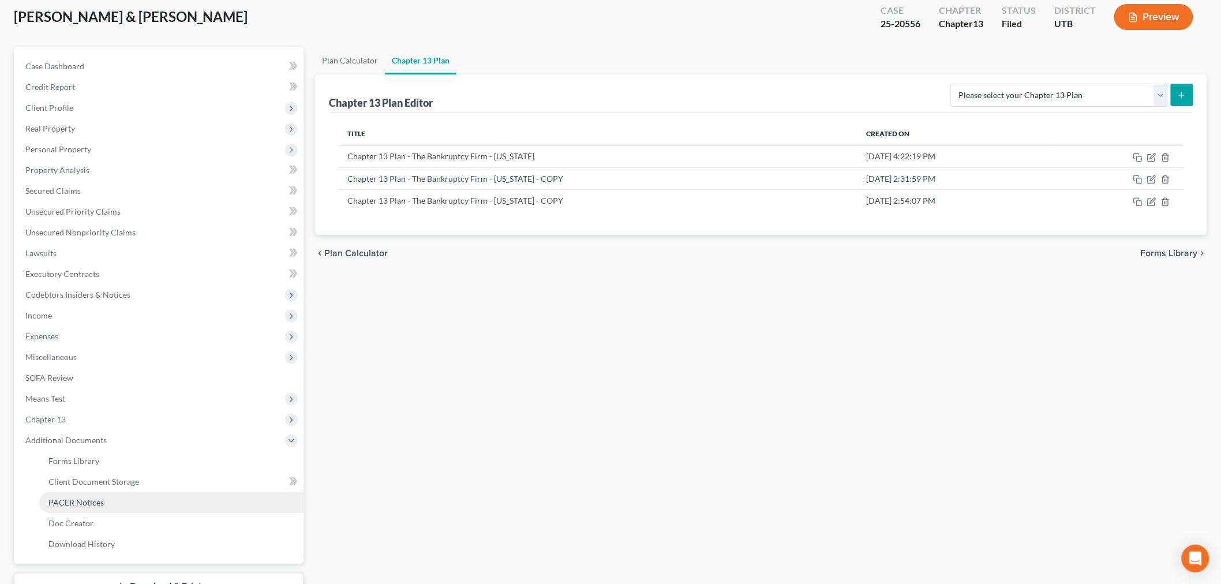
click at [133, 503] on link "PACER Notices" at bounding box center [171, 502] width 264 height 21
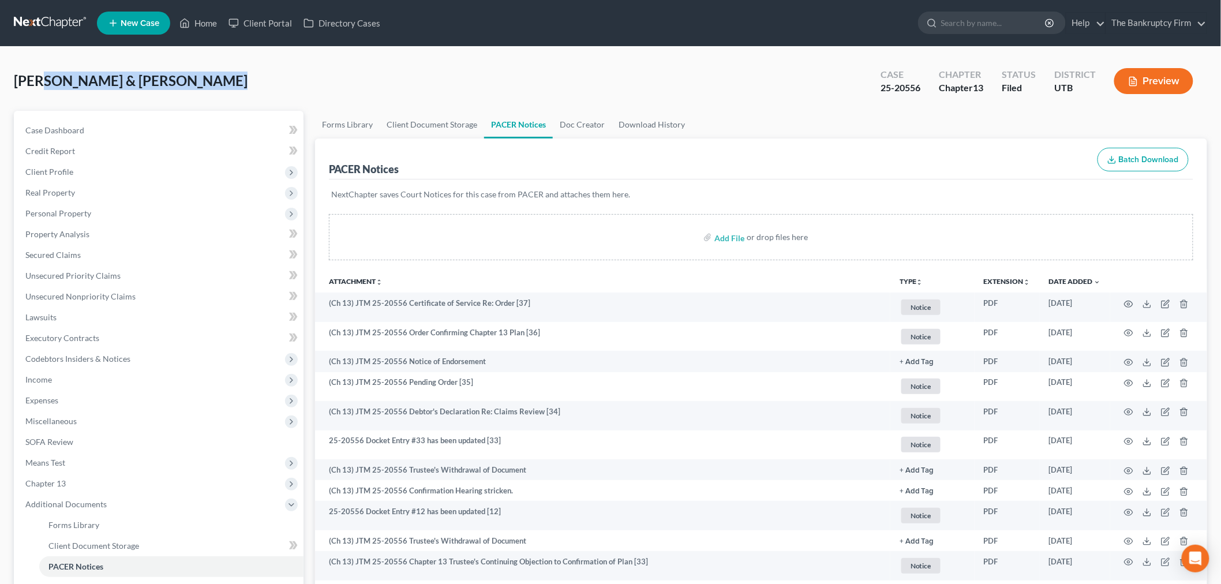
drag, startPoint x: 208, startPoint y: 69, endPoint x: 40, endPoint y: 106, distance: 171.9
click at [40, 107] on div "[PERSON_NAME] & [PERSON_NAME] Upgraded Case 25-20556 Chapter Chapter 13 Status …" at bounding box center [610, 86] width 1193 height 50
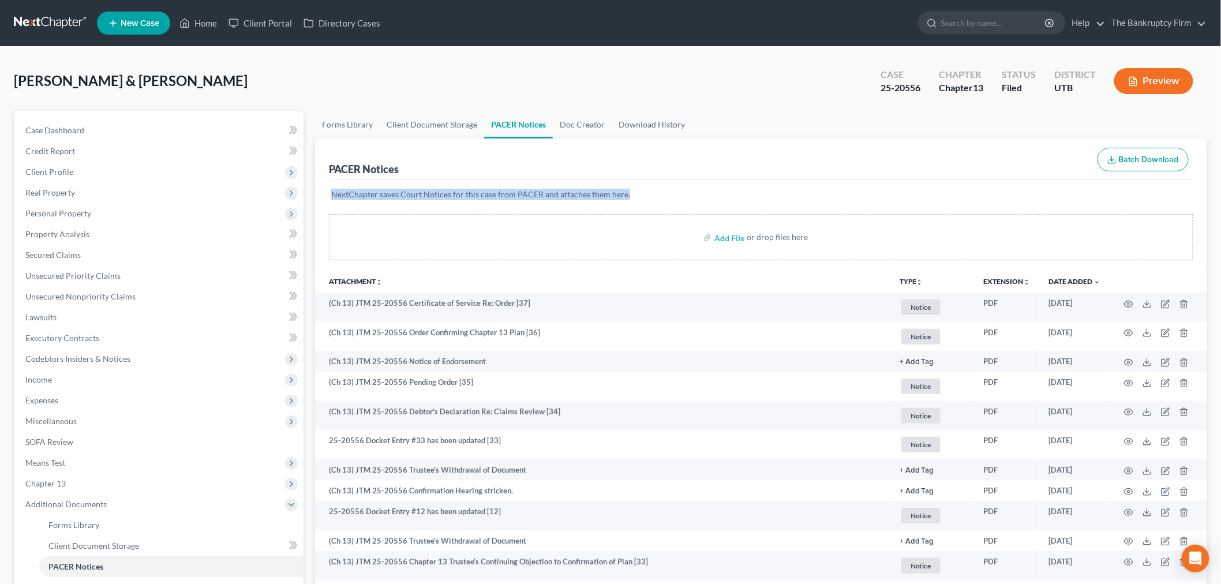
drag, startPoint x: 647, startPoint y: 191, endPoint x: 342, endPoint y: 200, distance: 304.8
click at [333, 207] on div "NextChapter saves Court Notices for this case from PACER and attaches them here." at bounding box center [761, 201] width 864 height 44
click at [648, 170] on div "PACER Notices Batch Download" at bounding box center [761, 159] width 864 height 42
drag, startPoint x: 407, startPoint y: 179, endPoint x: 372, endPoint y: 179, distance: 35.8
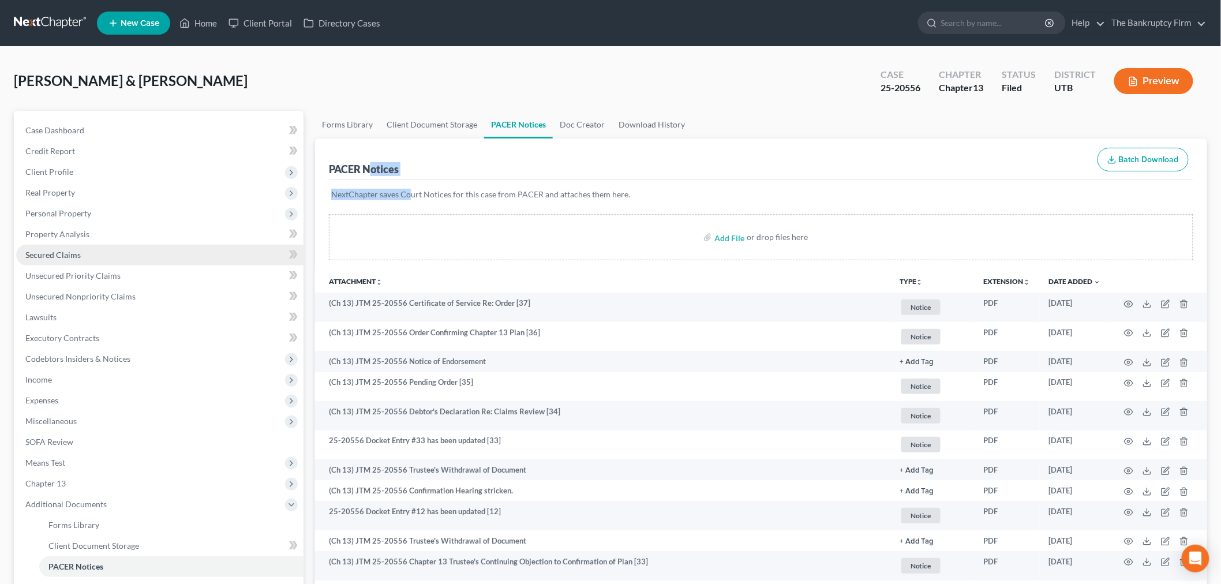
click at [154, 251] on link "Secured Claims" at bounding box center [159, 255] width 287 height 21
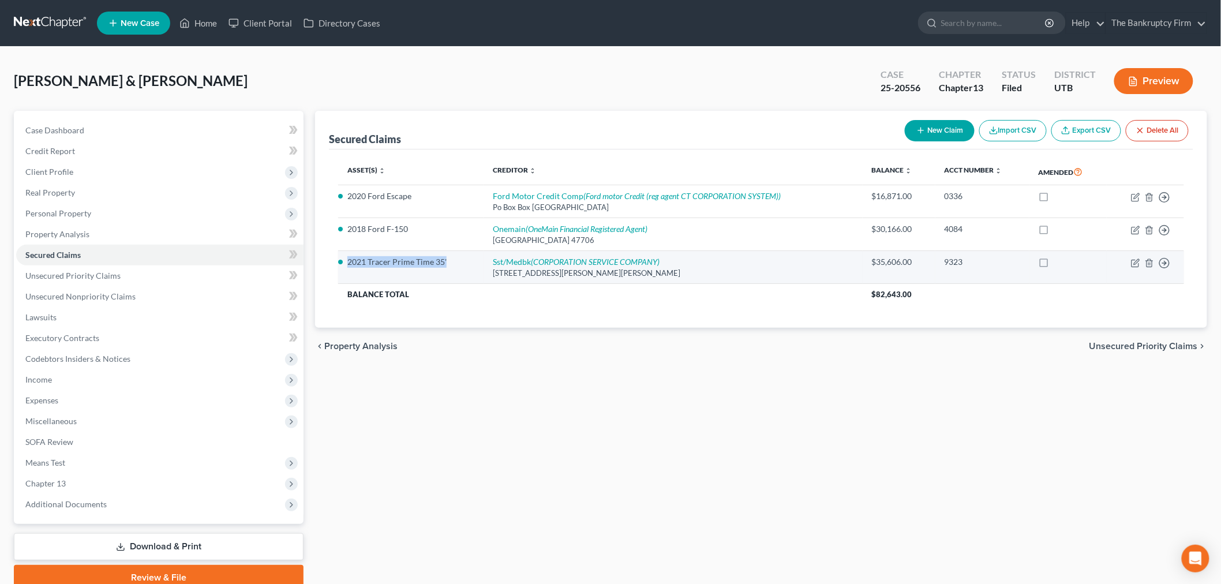
drag, startPoint x: 343, startPoint y: 263, endPoint x: 452, endPoint y: 260, distance: 109.7
click at [452, 260] on li "2021 Tracer Prime Time 35'" at bounding box center [410, 262] width 127 height 12
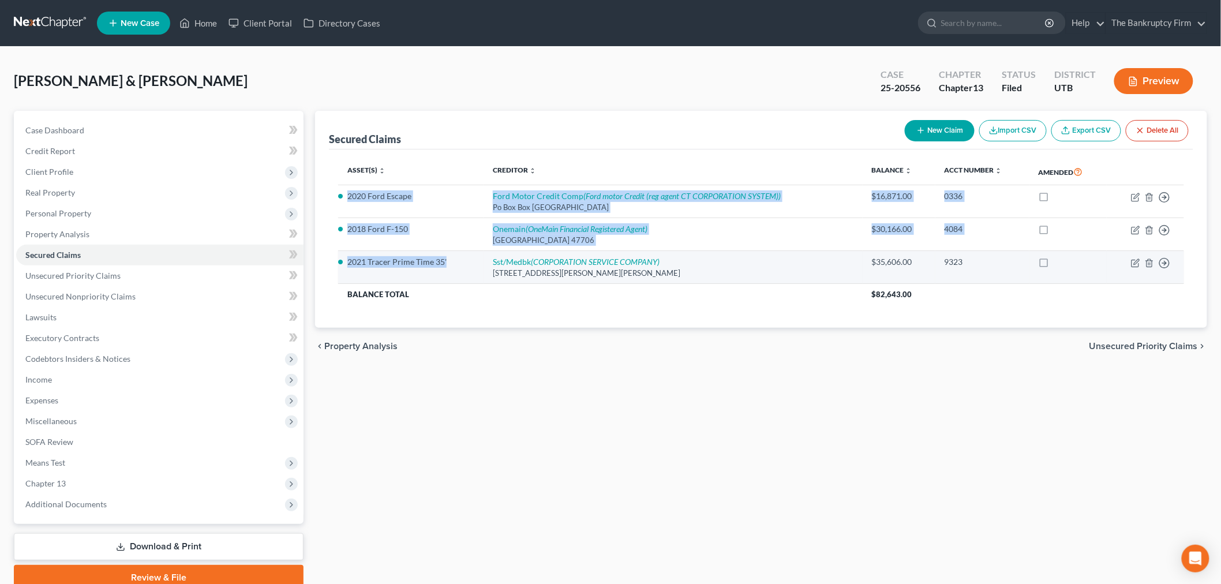
drag, startPoint x: 343, startPoint y: 193, endPoint x: 454, endPoint y: 263, distance: 131.4
click at [454, 263] on tbody "2020 Ford Escape Ford Motor Credit Comp (Ford motor Credit (reg agent CT CORPOR…" at bounding box center [761, 244] width 846 height 119
click at [459, 269] on td "2021 Tracer Prime Time 35'" at bounding box center [410, 267] width 145 height 33
drag, startPoint x: 395, startPoint y: 207, endPoint x: 714, endPoint y: 266, distance: 324.5
click at [714, 266] on tbody "2020 Ford Escape Ford Motor Credit Comp (Ford motor Credit (reg agent CT CORPOR…" at bounding box center [761, 244] width 846 height 119
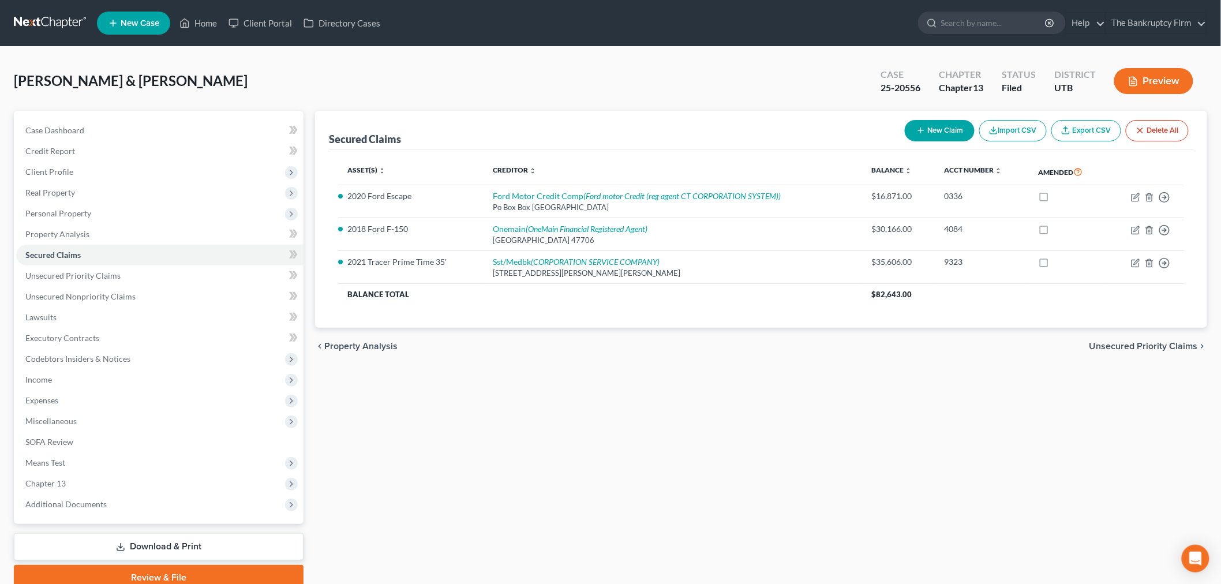
click at [691, 448] on div "Secured Claims New Claim Import CSV Export CSV Delete All Asset(s) expand_more …" at bounding box center [760, 350] width 903 height 479
click at [651, 387] on div "Secured Claims New Claim Import CSV Export CSV Delete All Asset(s) expand_more …" at bounding box center [760, 350] width 903 height 479
click at [605, 422] on div "Secured Claims New Claim Import CSV Export CSV Delete All Asset(s) expand_more …" at bounding box center [760, 350] width 903 height 479
